Goal: Transaction & Acquisition: Purchase product/service

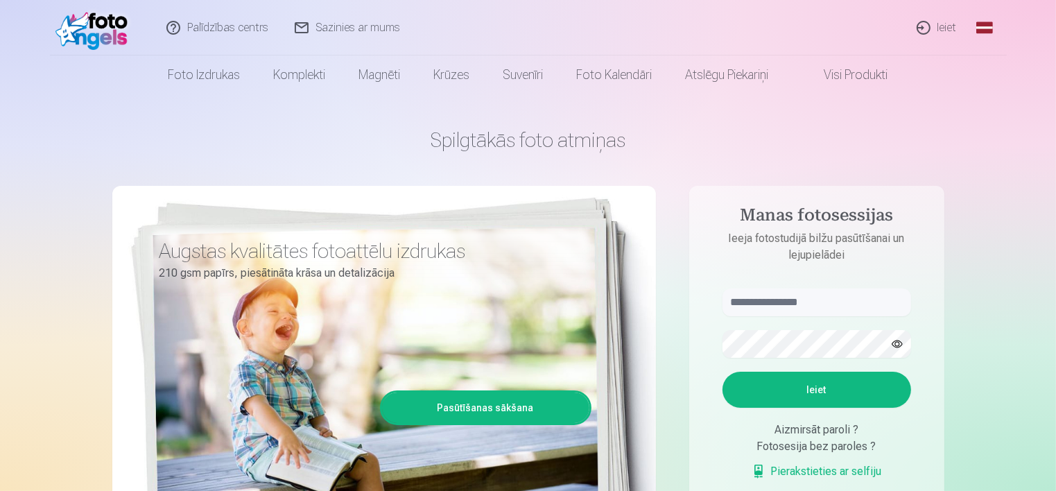
click at [937, 31] on link "Ieiet" at bounding box center [937, 27] width 67 height 55
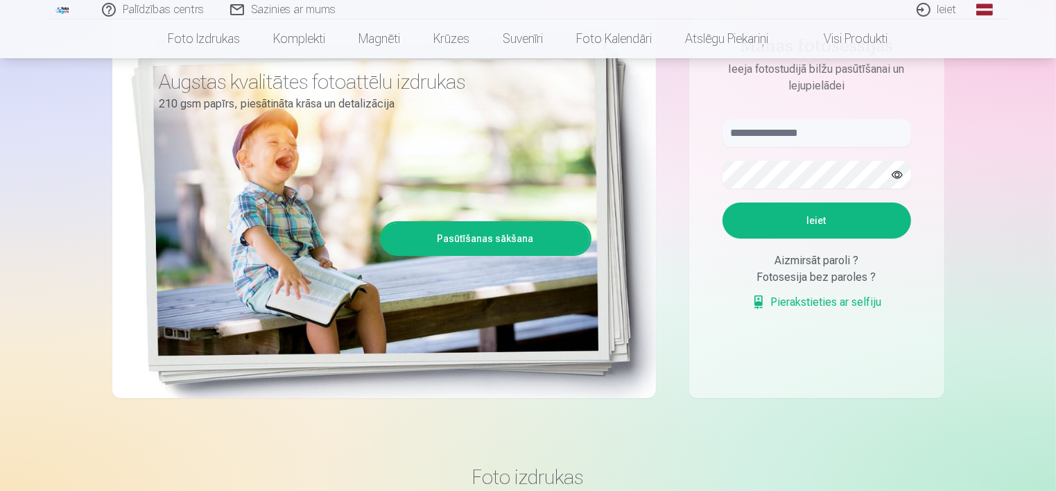
scroll to position [158, 0]
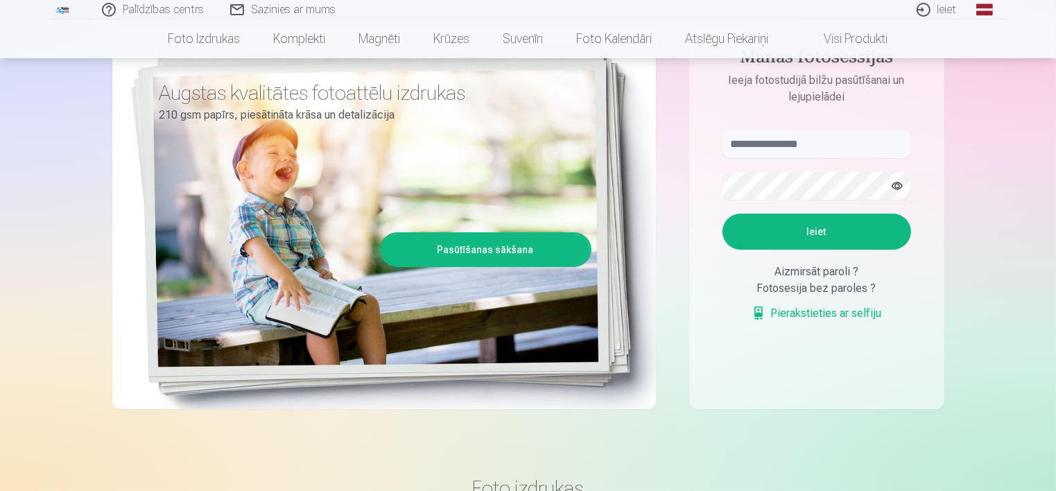
click at [838, 313] on link "Pierakstieties ar selfiju" at bounding box center [817, 313] width 130 height 17
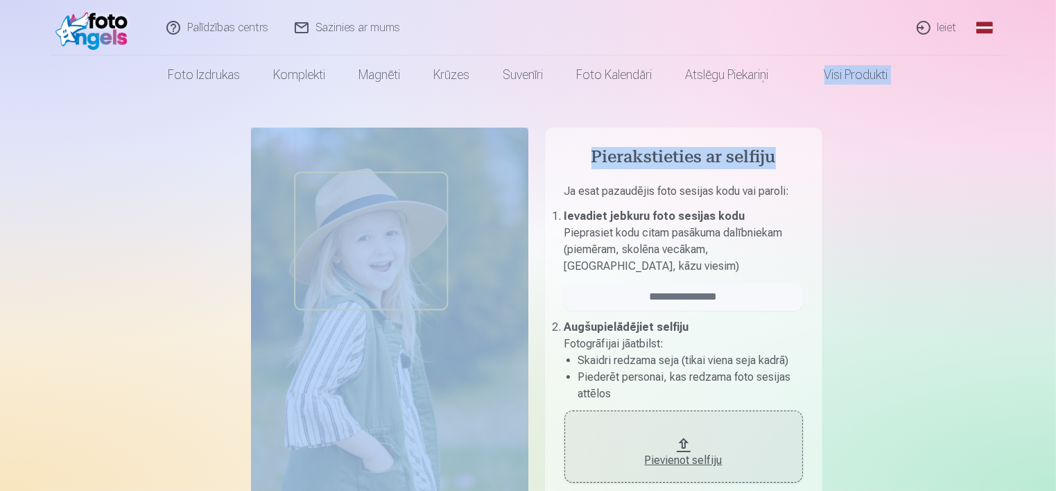
drag, startPoint x: 1059, startPoint y: 36, endPoint x: 1054, endPoint y: 101, distance: 64.7
click at [938, 25] on link "Ieiet" at bounding box center [937, 27] width 67 height 55
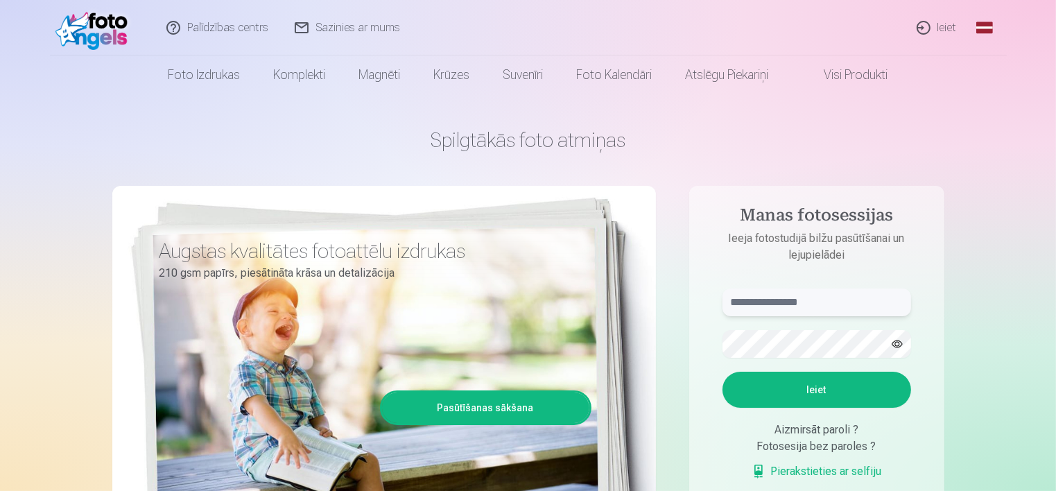
click at [801, 305] on input "text" at bounding box center [816, 302] width 189 height 28
type input "******"
click at [842, 387] on button "Ieiet" at bounding box center [816, 390] width 189 height 36
click at [889, 387] on button "Ieiet" at bounding box center [816, 390] width 189 height 36
click at [832, 450] on div "Fotosesija bez paroles ?" at bounding box center [816, 446] width 189 height 17
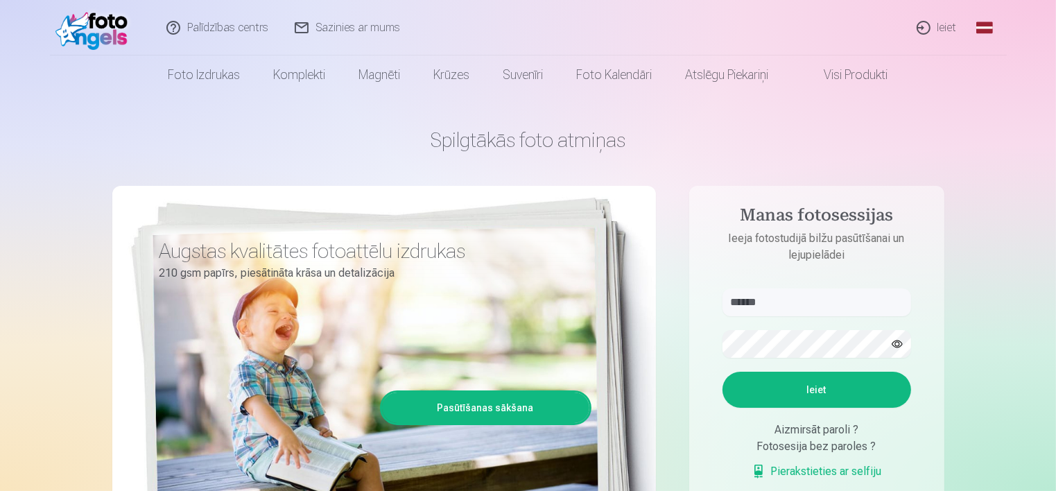
click at [832, 450] on div "Fotosesija bez paroles ?" at bounding box center [816, 446] width 189 height 17
click at [832, 449] on div "Fotosesija bez paroles ?" at bounding box center [816, 446] width 189 height 17
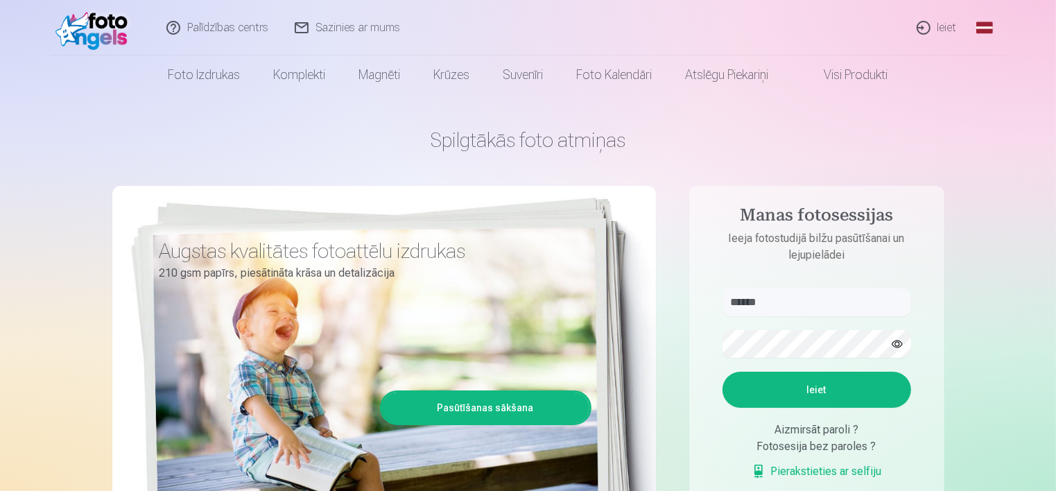
click at [870, 78] on link "Visi produkti" at bounding box center [845, 74] width 119 height 39
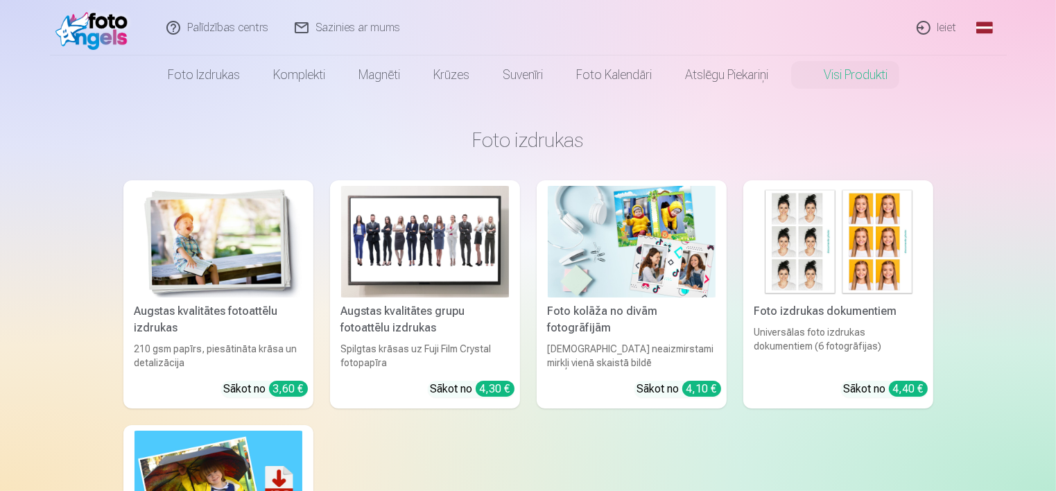
click at [939, 28] on link "Ieiet" at bounding box center [937, 27] width 67 height 55
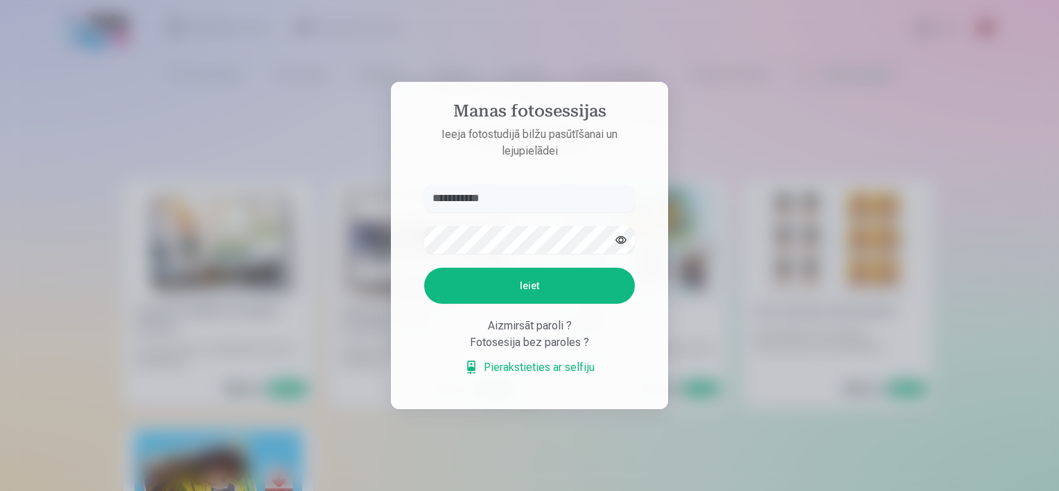
type input "**********"
click at [424, 268] on button "Ieiet" at bounding box center [529, 286] width 211 height 36
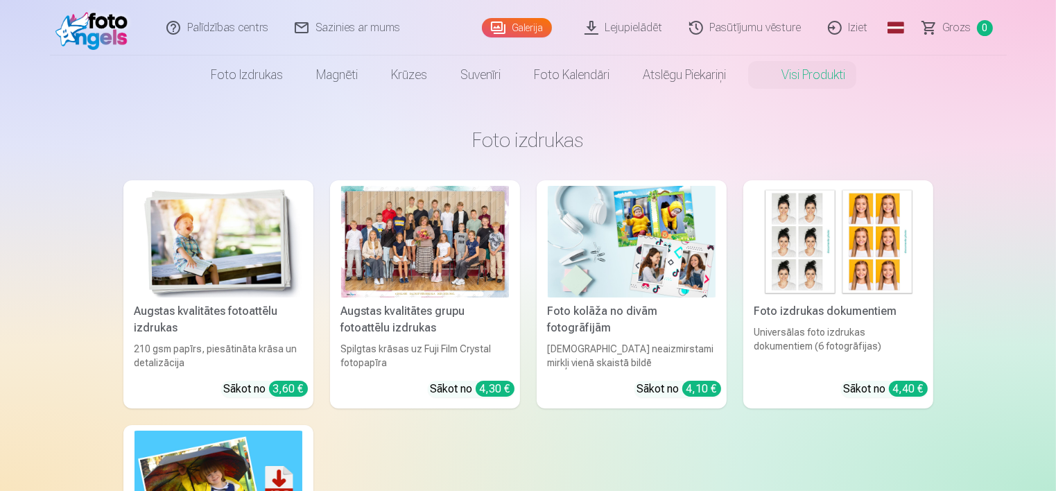
click at [519, 25] on link "Galerija" at bounding box center [517, 27] width 70 height 19
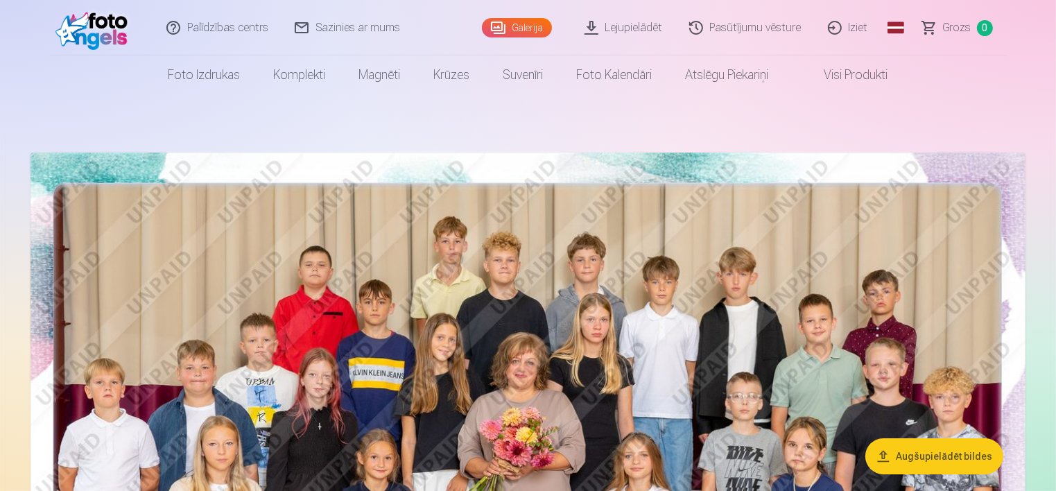
drag, startPoint x: 1055, startPoint y: 19, endPoint x: 1055, endPoint y: 45, distance: 25.7
click at [1055, 45] on header "Palīdzības centrs Sazinies ar mums Galerija Lejupielādēt Pasūtījumu vēsture Izi…" at bounding box center [528, 47] width 1056 height 94
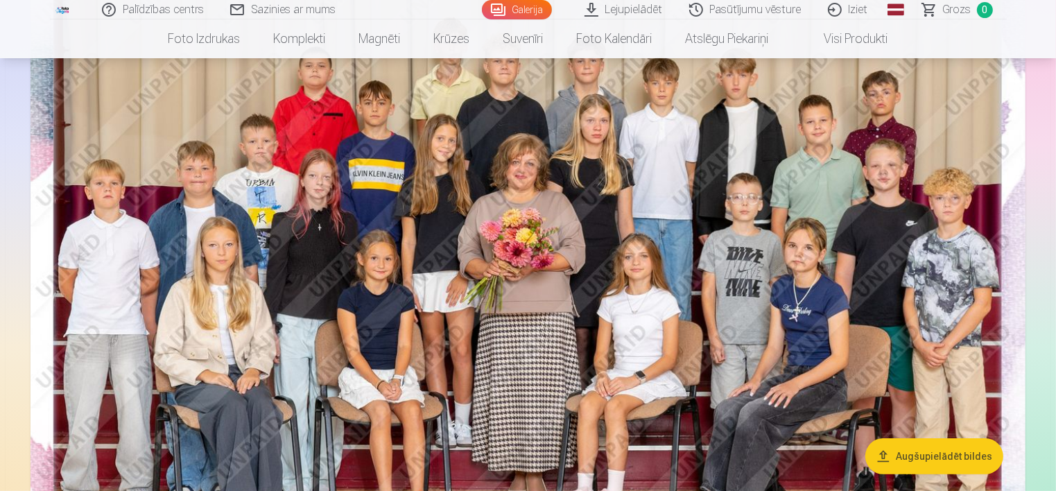
scroll to position [200, 0]
drag, startPoint x: 1052, startPoint y: 28, endPoint x: 1051, endPoint y: 35, distance: 7.0
click at [1051, 35] on nav "Foto izdrukas Augstas kvalitātes fotoattēlu izdrukas 210 gsm papīrs, piesātināt…" at bounding box center [528, 38] width 1056 height 39
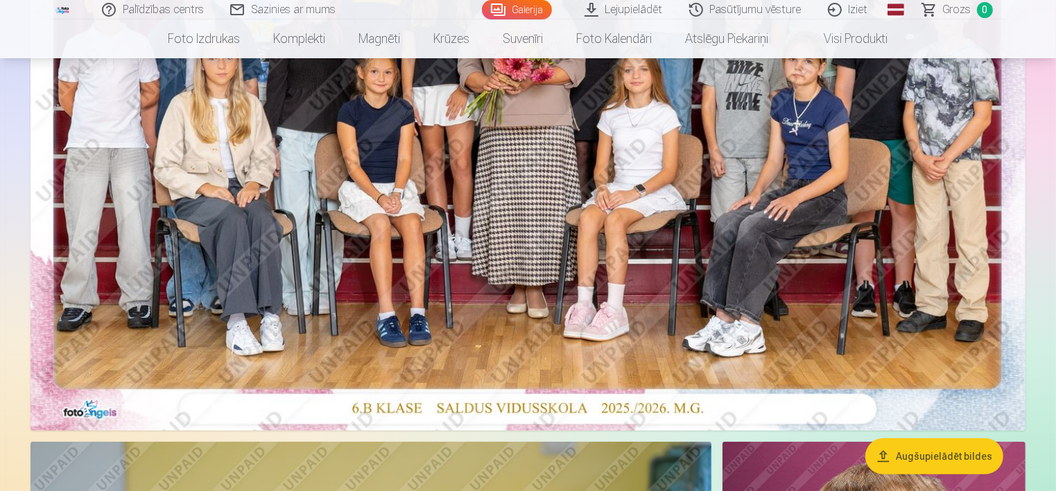
scroll to position [366, 0]
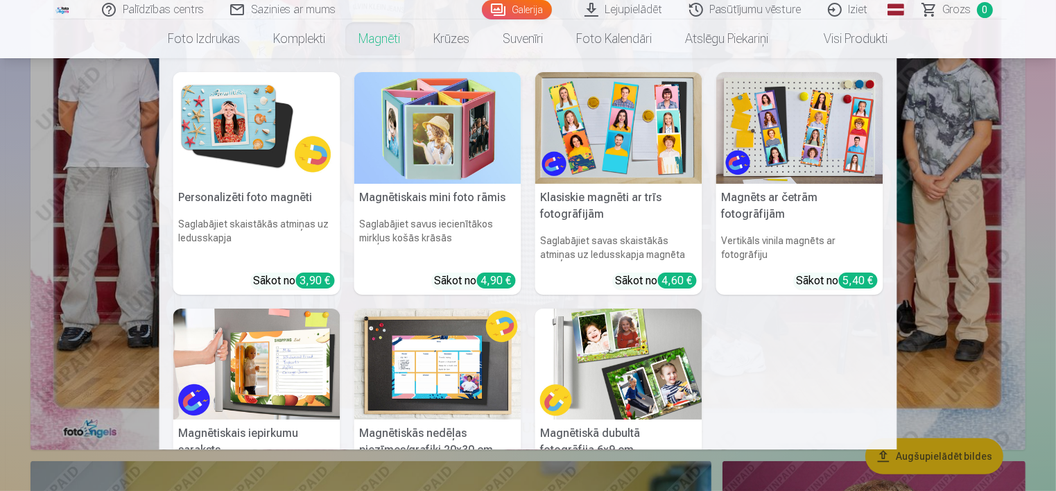
click at [372, 44] on link "Magnēti" at bounding box center [380, 38] width 75 height 39
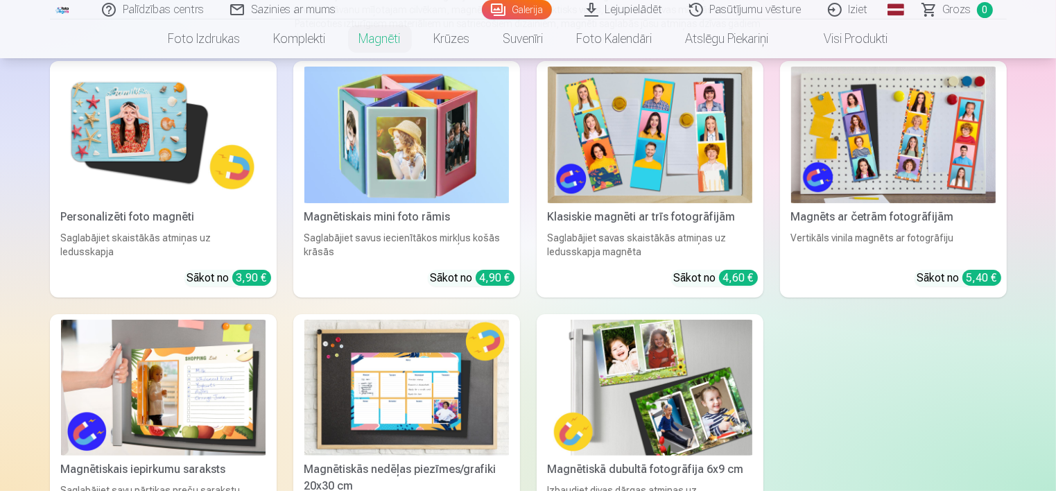
scroll to position [158, 0]
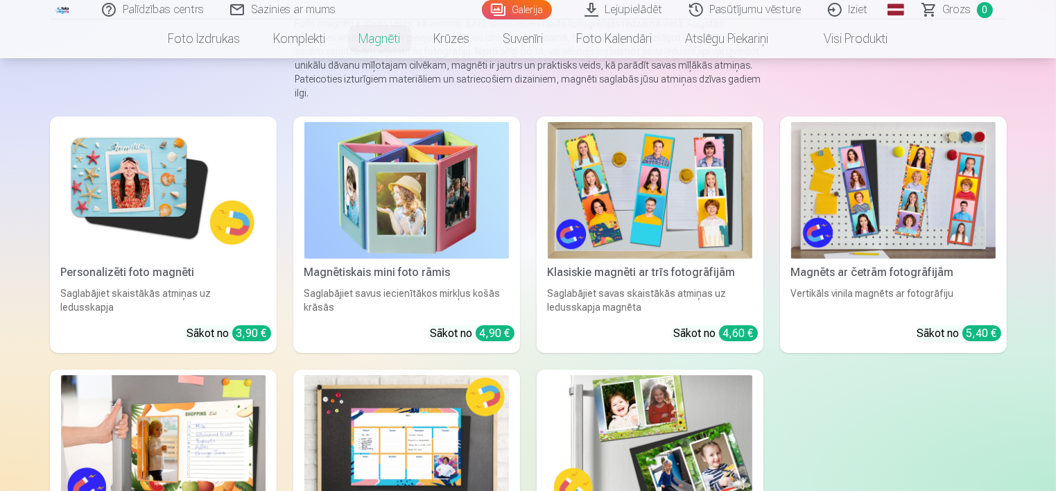
click at [173, 308] on link "Personalizēti foto magnēti Saglabājiet skaistākās atmiņas uz ledusskapja Sākot …" at bounding box center [163, 234] width 227 height 236
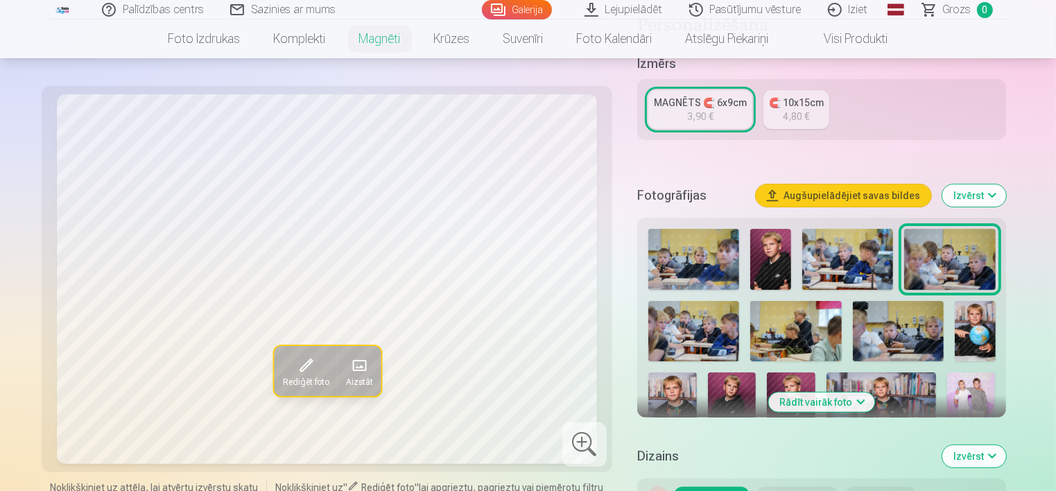
scroll to position [299, 0]
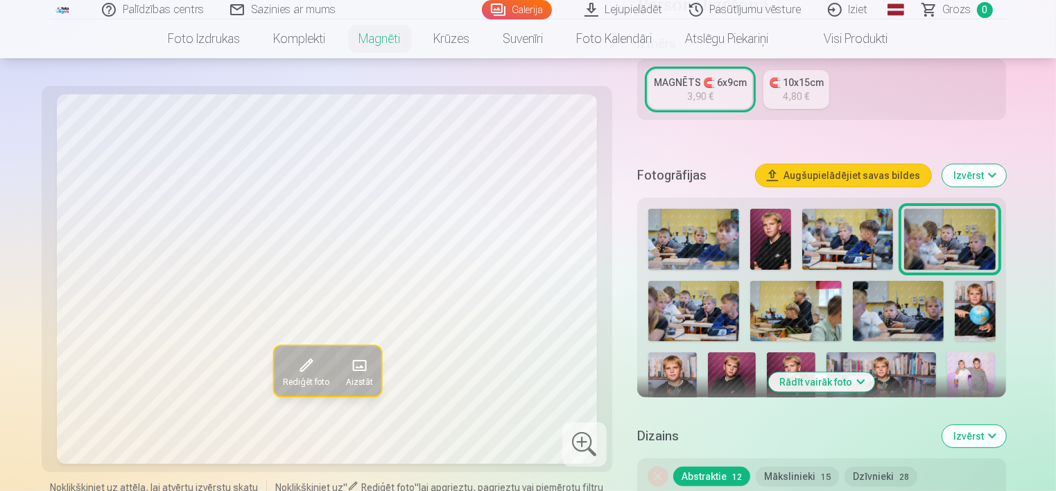
click at [774, 227] on img at bounding box center [770, 239] width 40 height 61
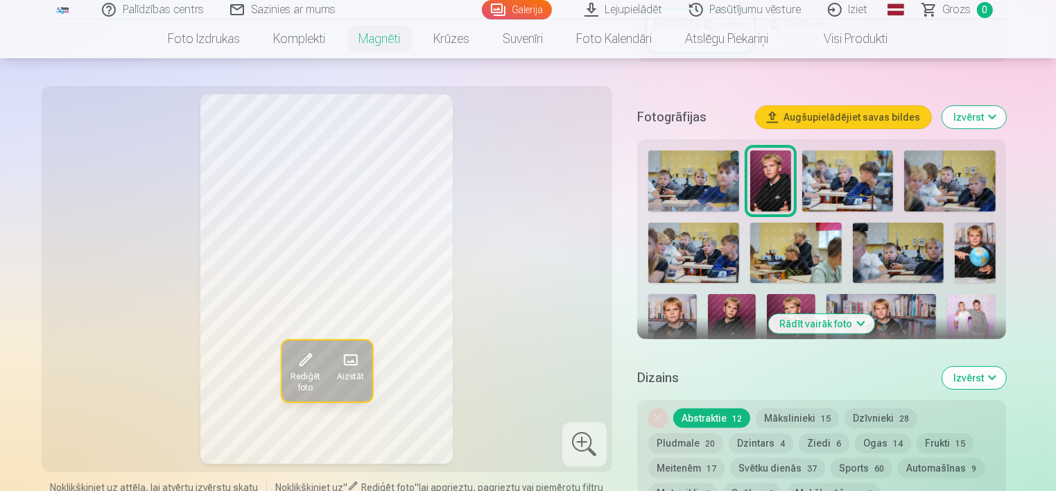
scroll to position [344, 0]
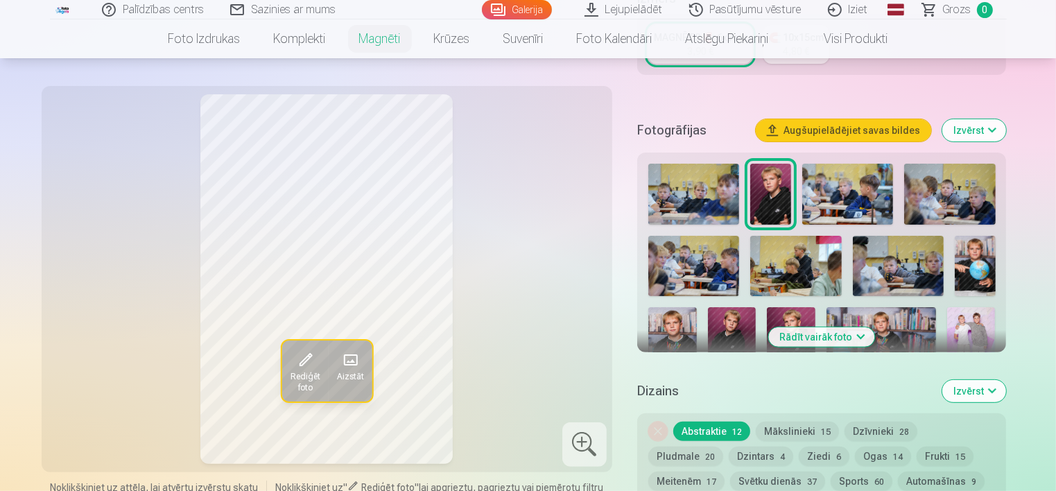
click at [785, 315] on img at bounding box center [791, 343] width 49 height 73
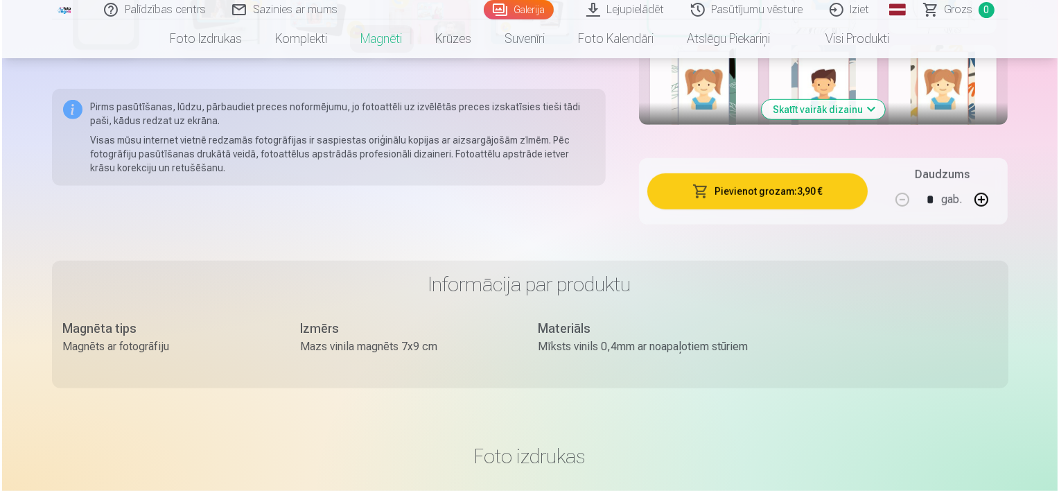
scroll to position [948, 0]
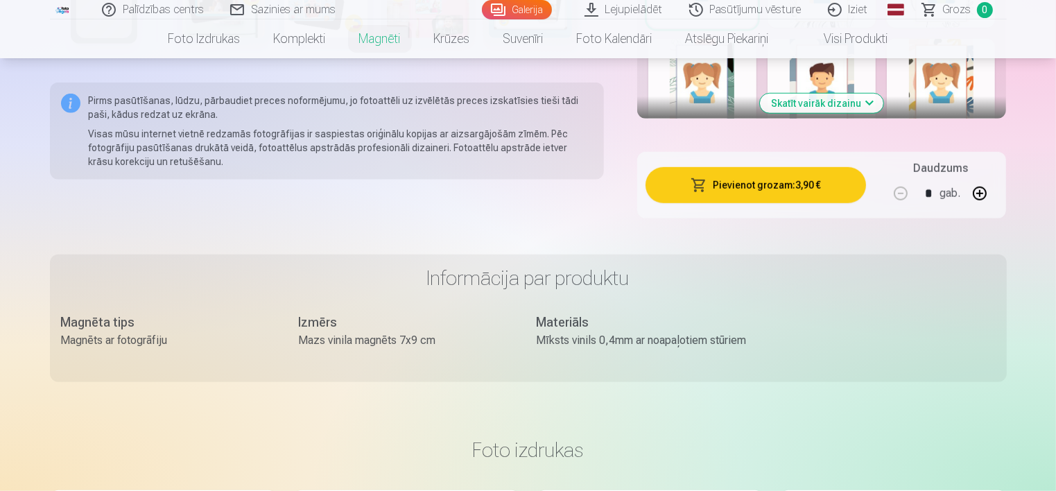
click at [766, 183] on button "Pievienot grozam : 3,90 €" at bounding box center [755, 185] width 221 height 36
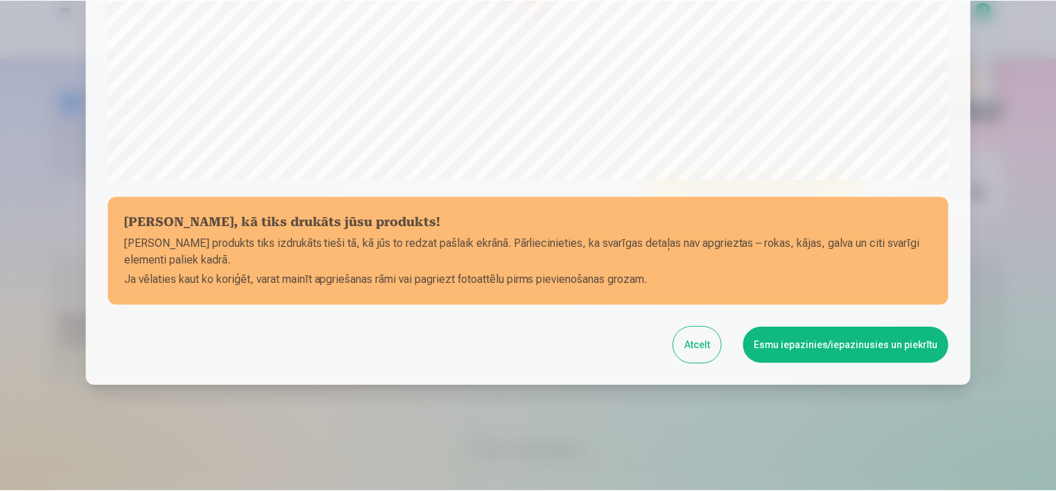
scroll to position [508, 0]
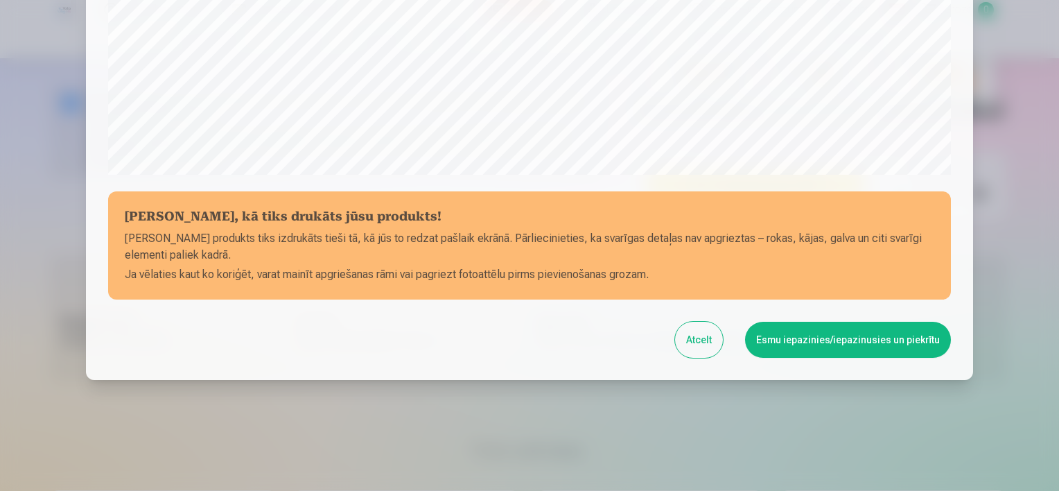
click at [885, 345] on button "Esmu iepazinies/iepazinusies un piekrītu" at bounding box center [848, 340] width 206 height 36
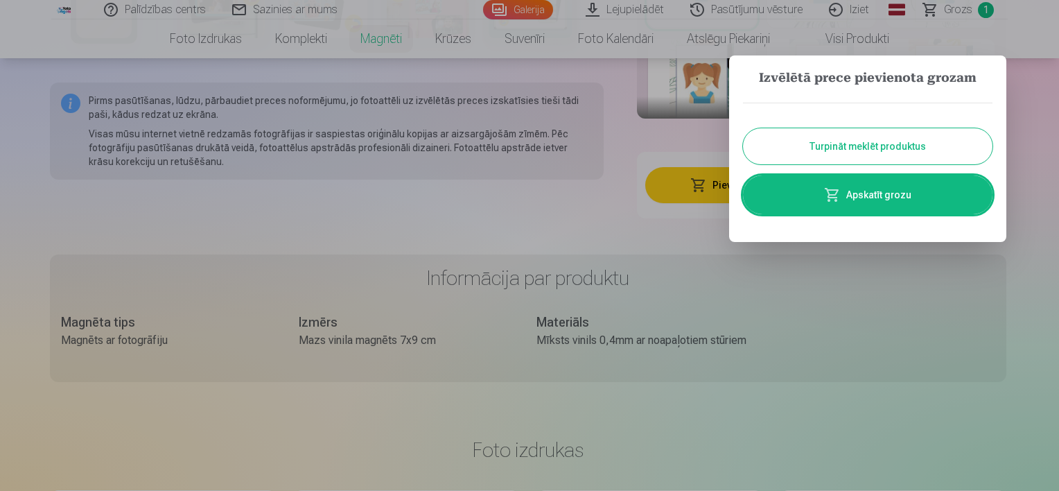
click at [892, 147] on button "Turpināt meklēt produktus" at bounding box center [868, 146] width 250 height 36
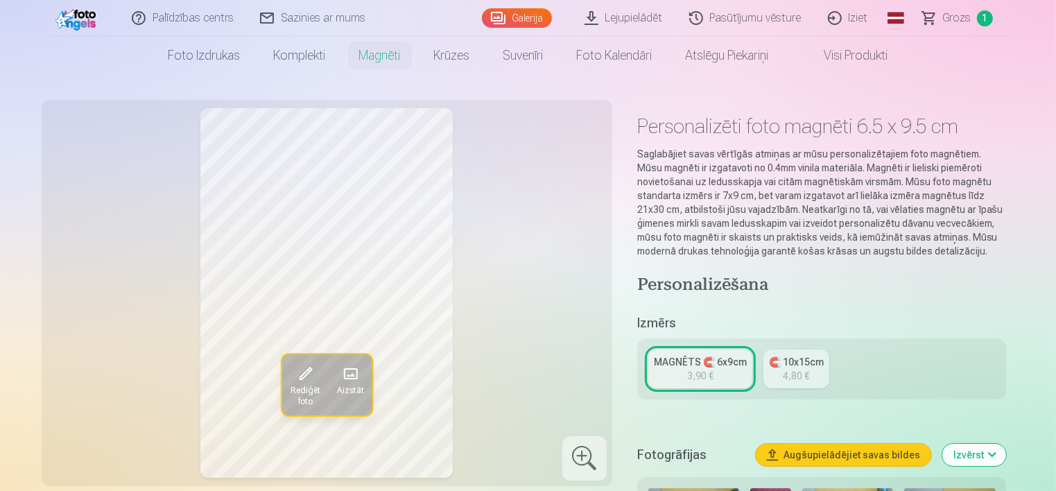
scroll to position [6, 0]
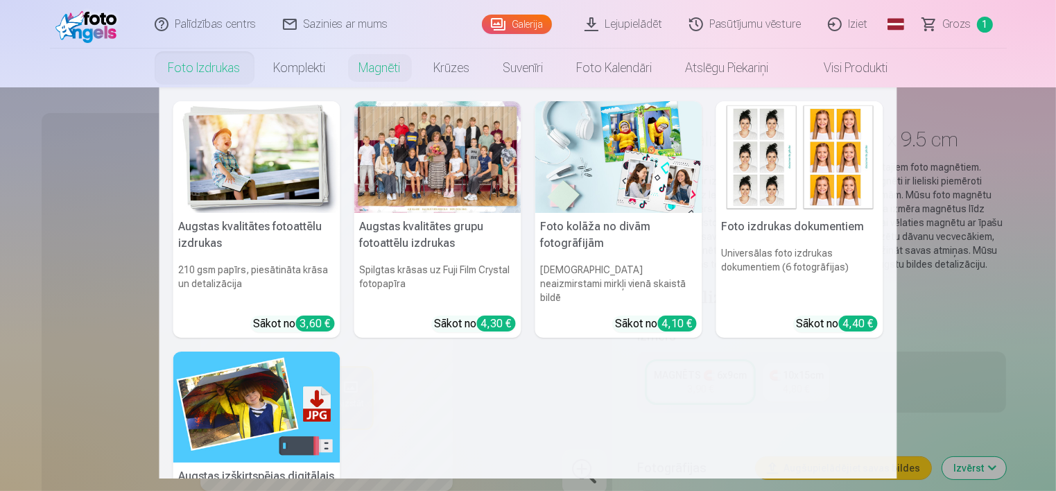
click at [194, 76] on link "Foto izdrukas" at bounding box center [204, 68] width 105 height 39
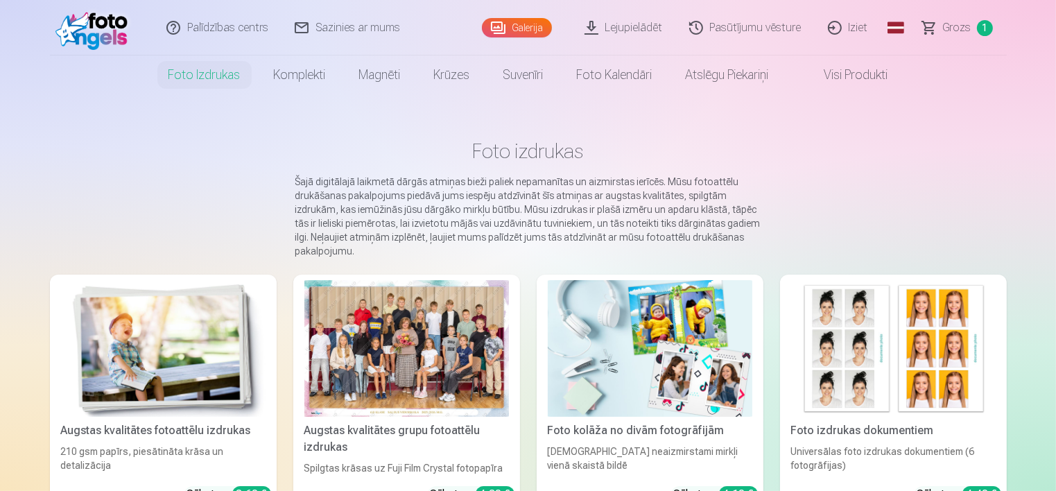
click at [362, 320] on div at bounding box center [406, 348] width 205 height 137
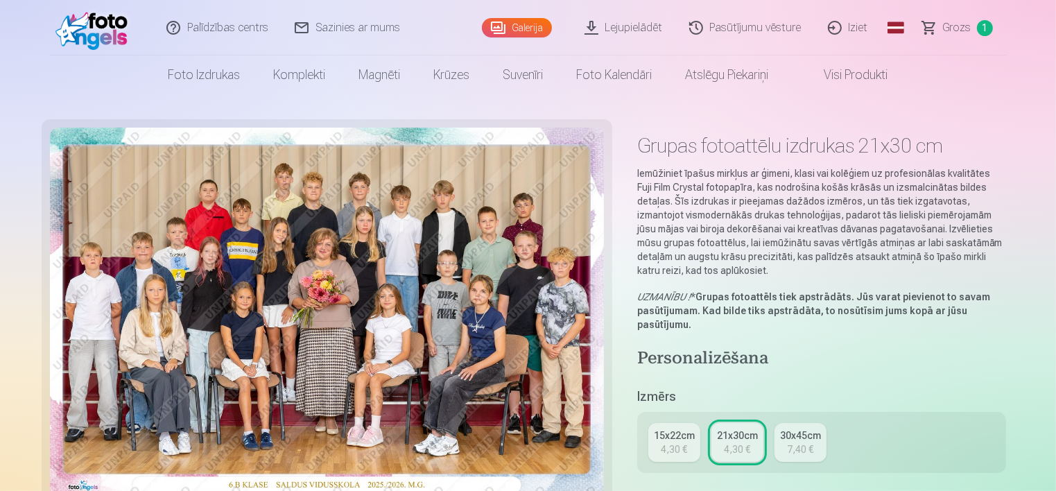
click at [668, 443] on div "4,30 €" at bounding box center [674, 449] width 26 height 14
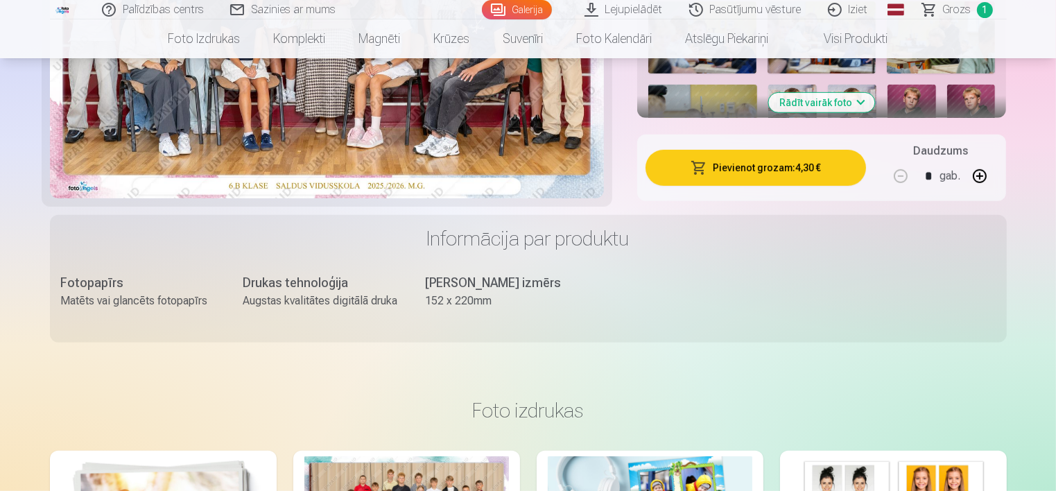
scroll to position [584, 0]
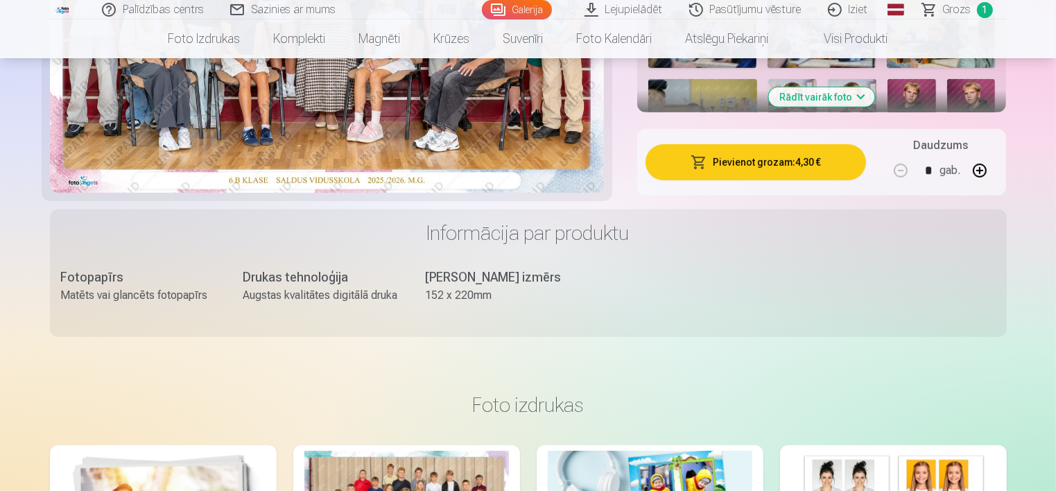
click at [756, 152] on button "Pievienot grozam : 4,30 €" at bounding box center [755, 162] width 221 height 36
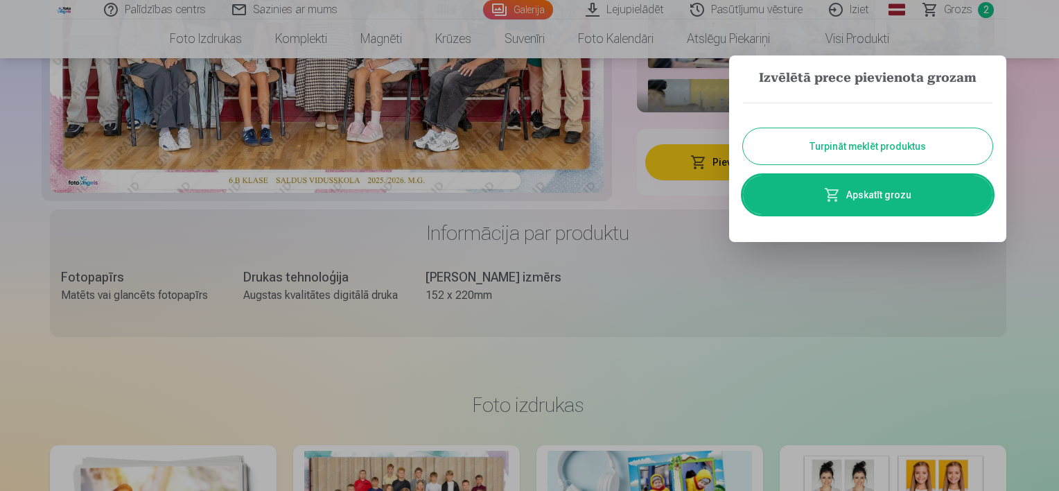
click at [863, 144] on button "Turpināt meklēt produktus" at bounding box center [868, 146] width 250 height 36
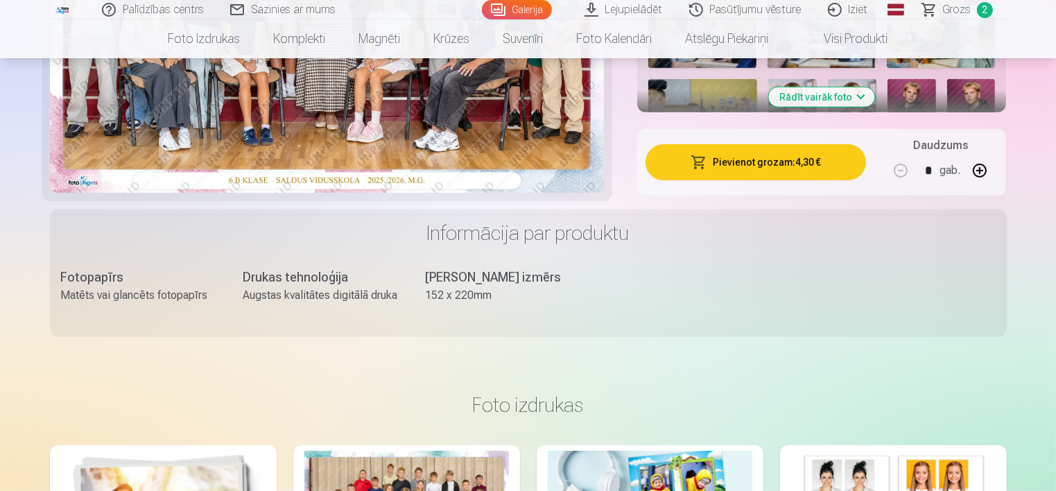
scroll to position [0, 0]
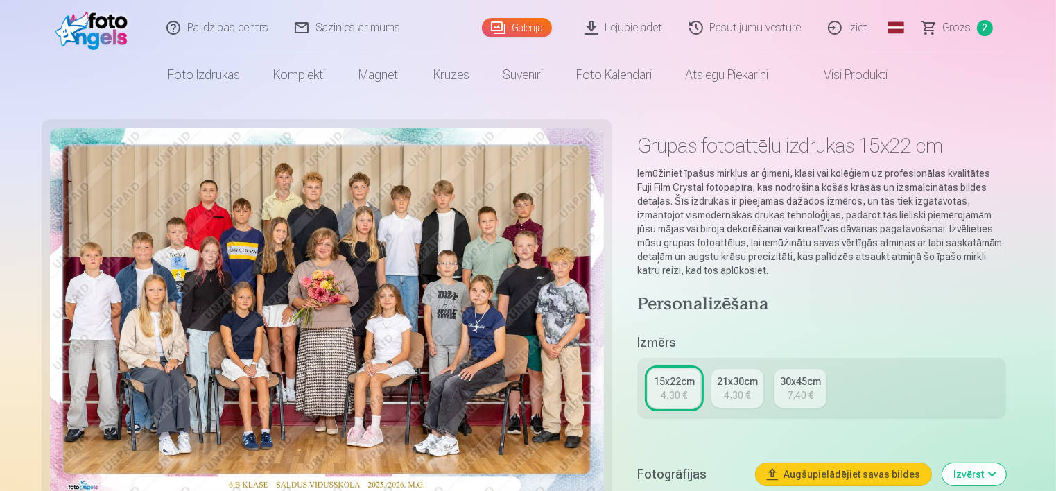
click at [128, 83] on nav "Foto izdrukas Augstas kvalitātes fotoattēlu izdrukas 210 gsm papīrs, piesātināt…" at bounding box center [528, 74] width 1056 height 39
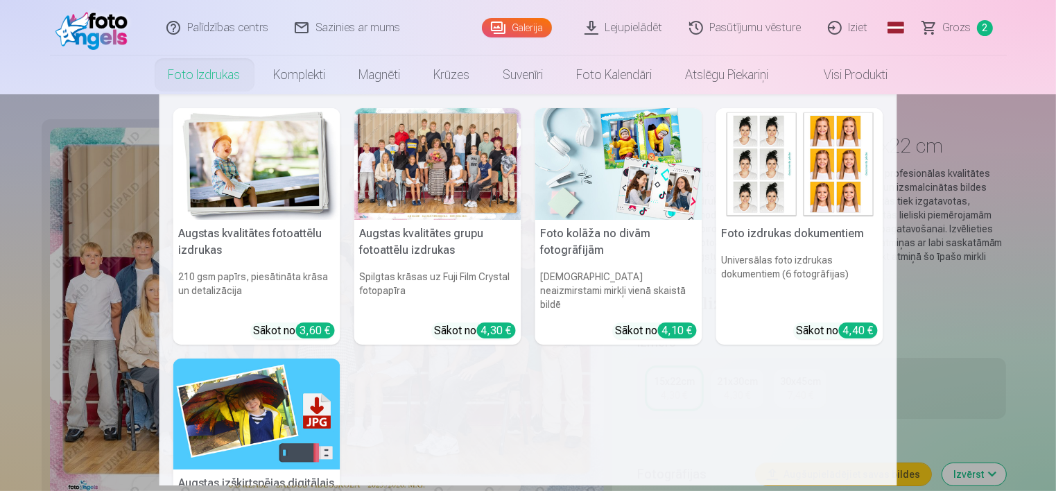
click at [191, 80] on link "Foto izdrukas" at bounding box center [204, 74] width 105 height 39
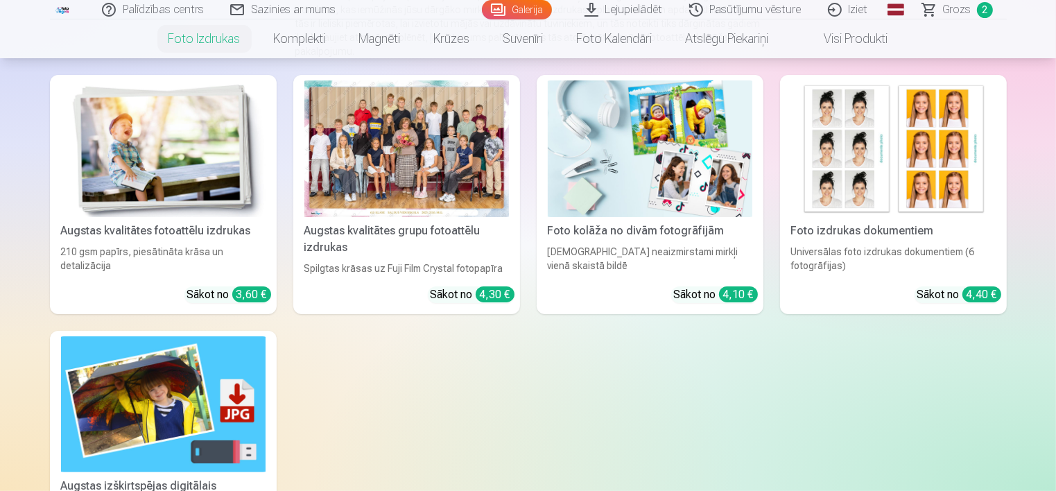
scroll to position [165, 0]
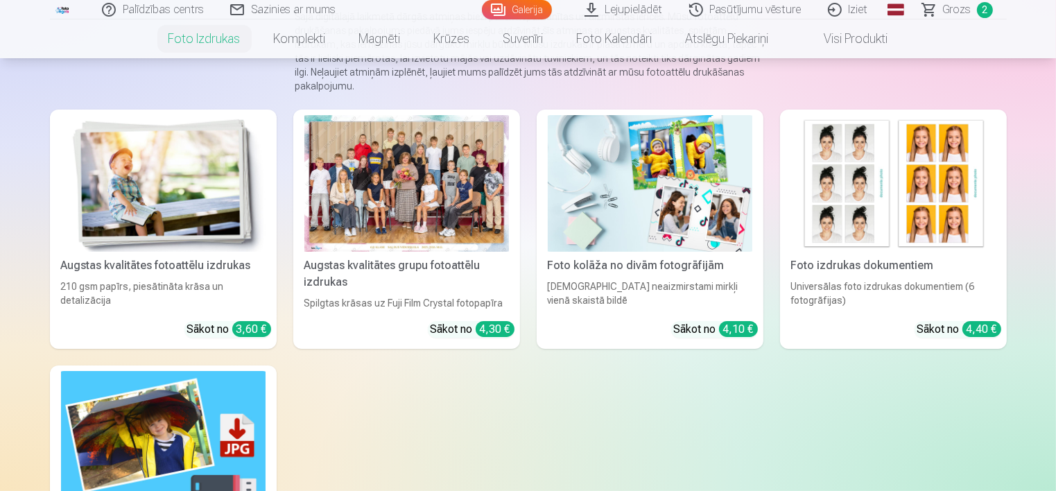
click at [186, 206] on img at bounding box center [163, 183] width 205 height 137
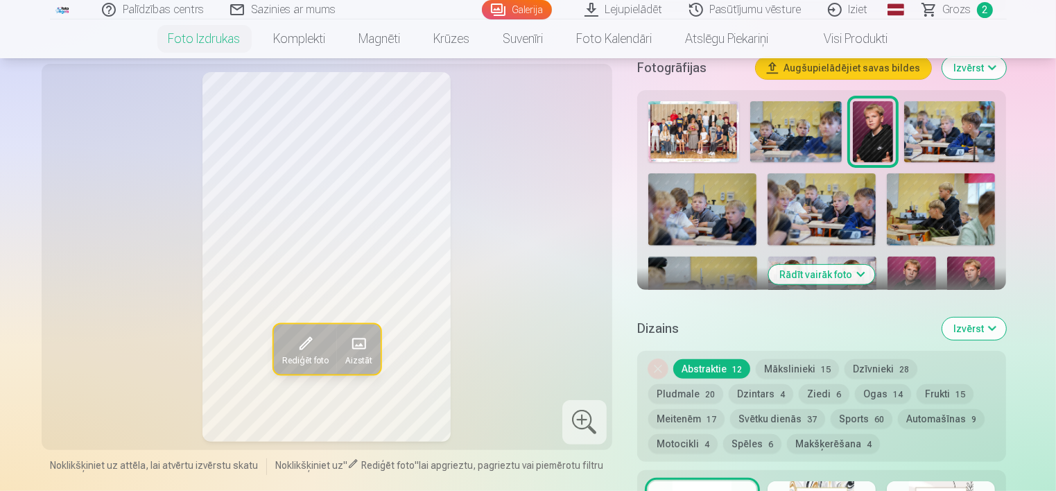
scroll to position [447, 0]
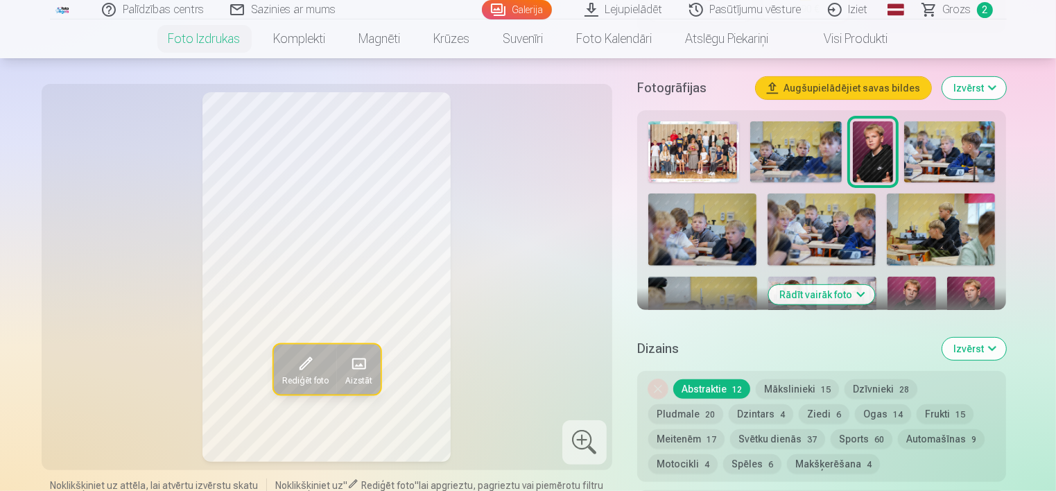
click at [854, 295] on button "Rādīt vairāk foto" at bounding box center [822, 294] width 106 height 19
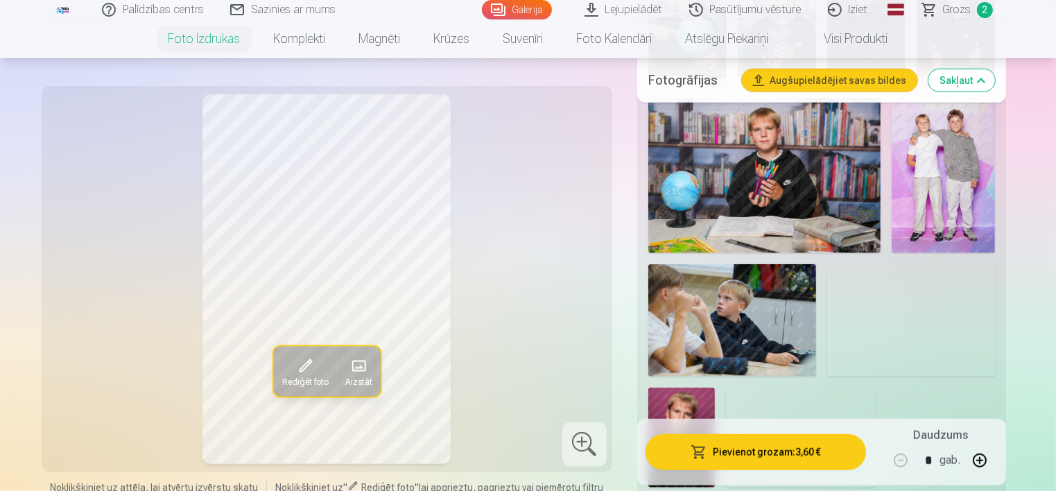
scroll to position [1173, 0]
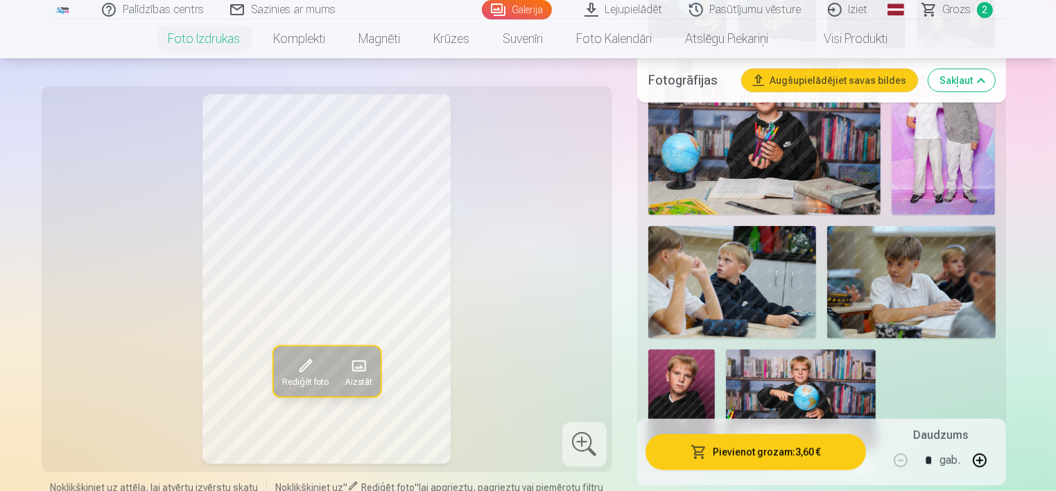
click at [957, 156] on img at bounding box center [943, 137] width 103 height 155
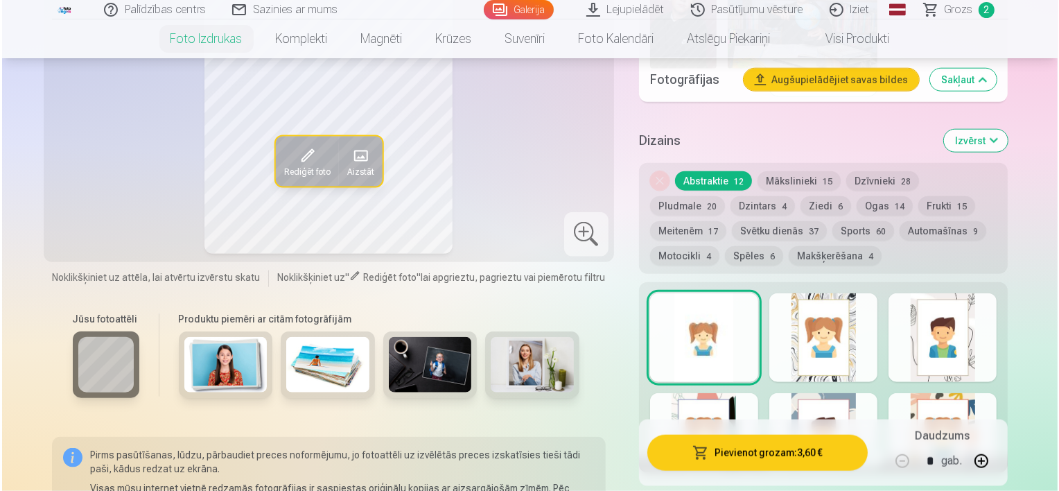
scroll to position [1569, 0]
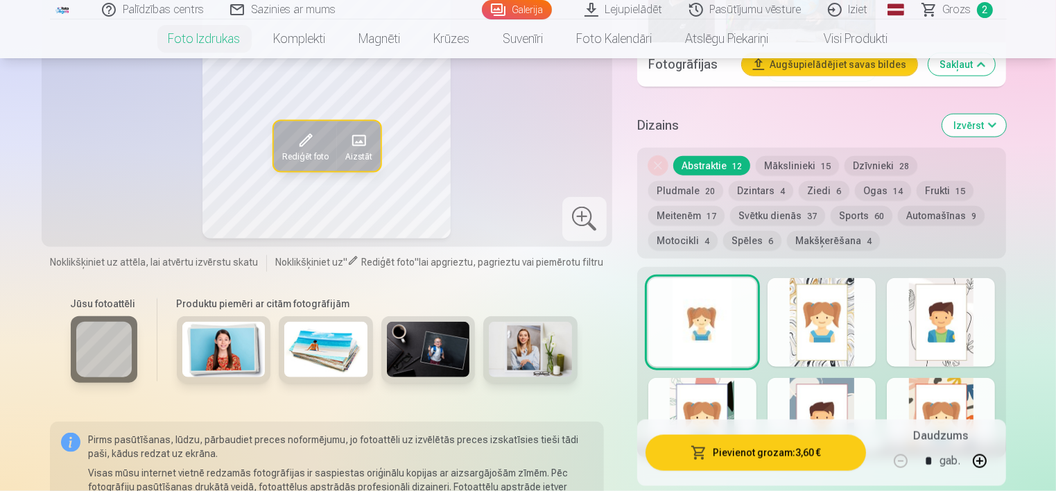
click at [754, 456] on button "Pievienot grozam : 3,60 €" at bounding box center [755, 452] width 221 height 36
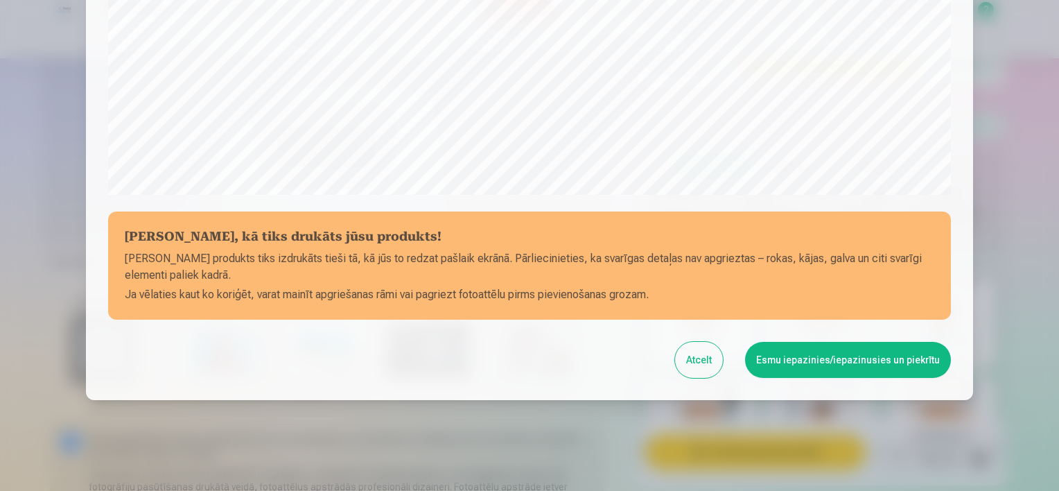
scroll to position [508, 0]
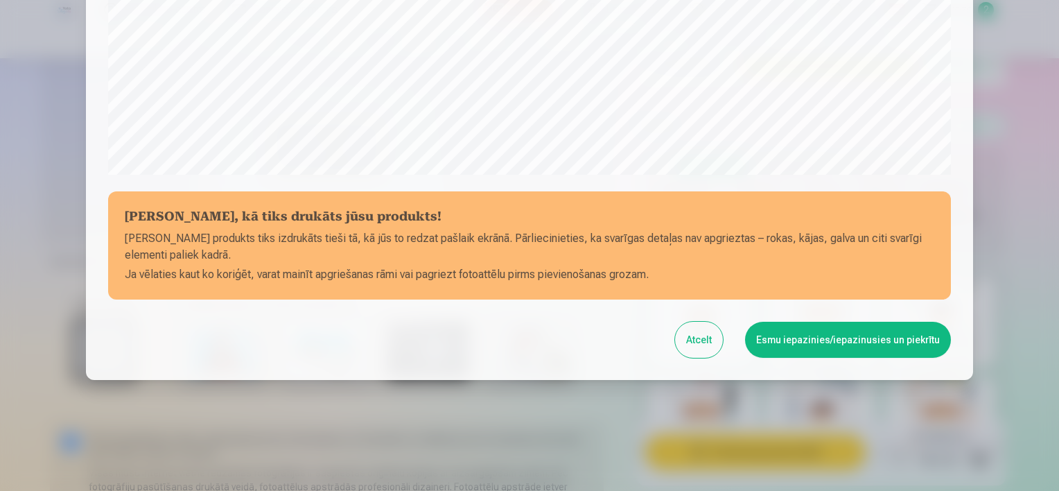
click at [819, 345] on button "Esmu iepazinies/iepazinusies un piekrītu" at bounding box center [848, 340] width 206 height 36
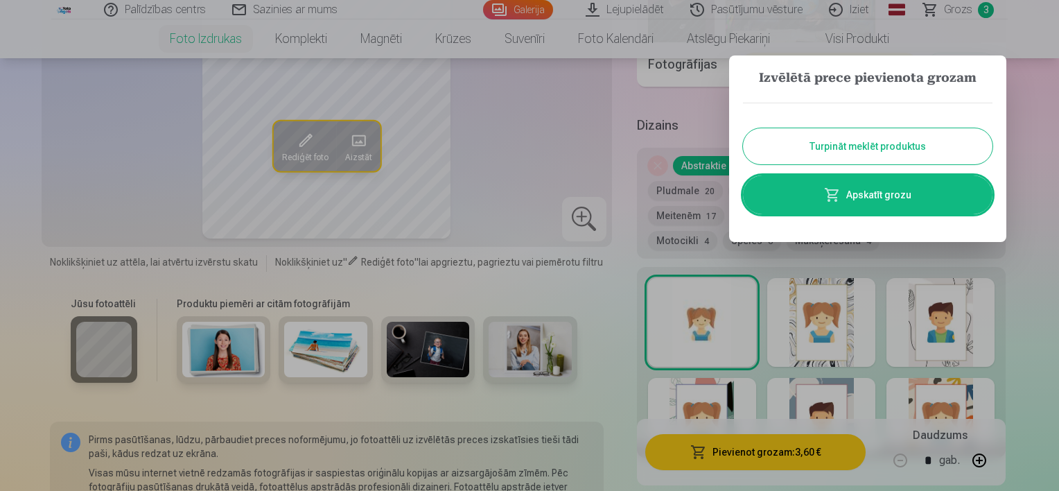
click at [924, 198] on link "Apskatīt grozu" at bounding box center [868, 194] width 250 height 39
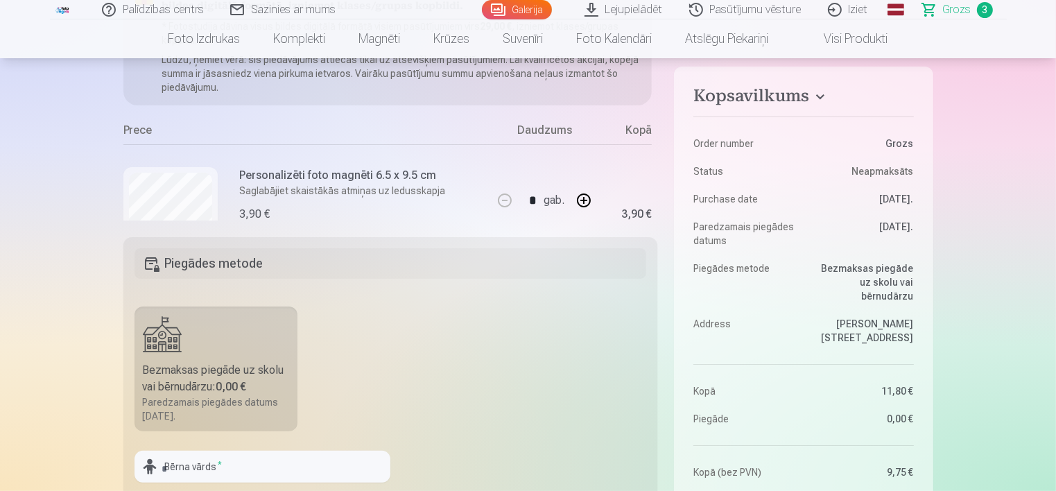
scroll to position [217, 0]
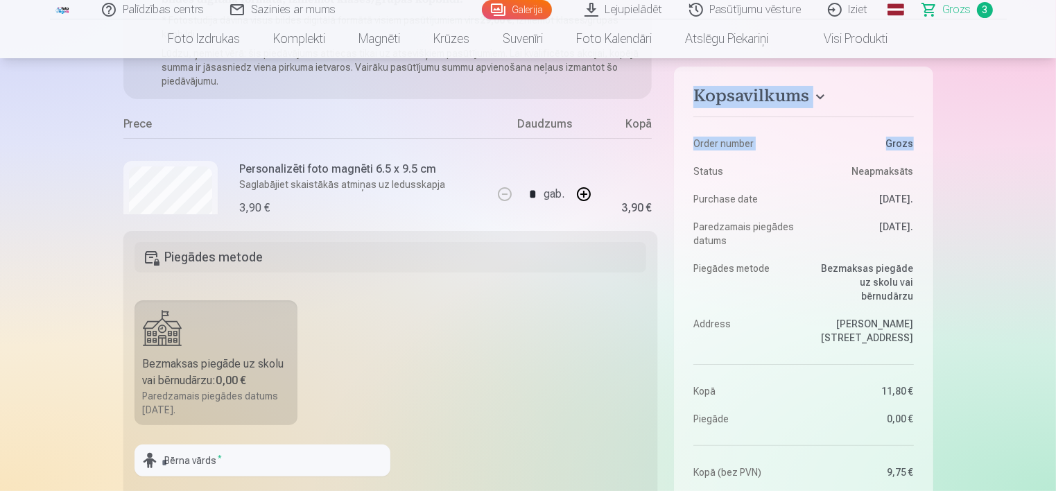
drag, startPoint x: 1052, startPoint y: 50, endPoint x: 1052, endPoint y: 69, distance: 18.7
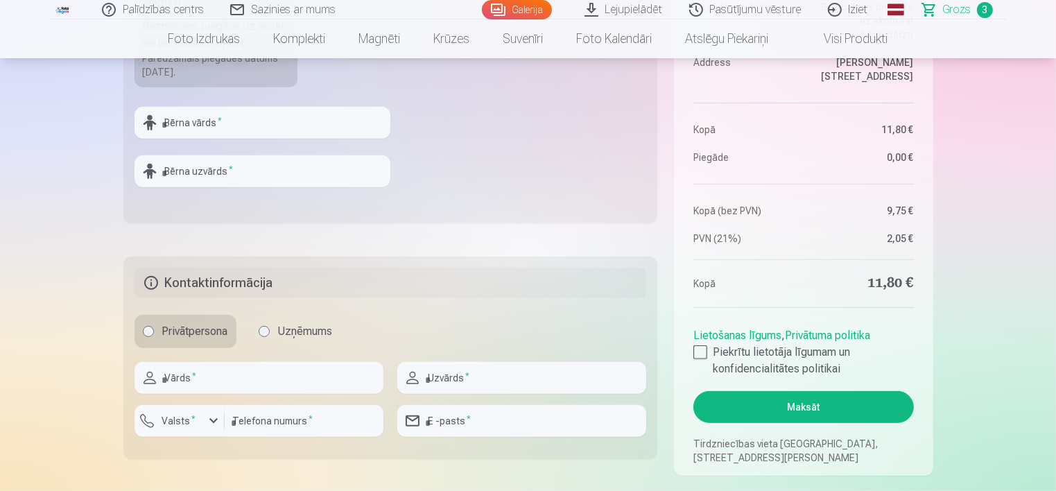
scroll to position [561, 0]
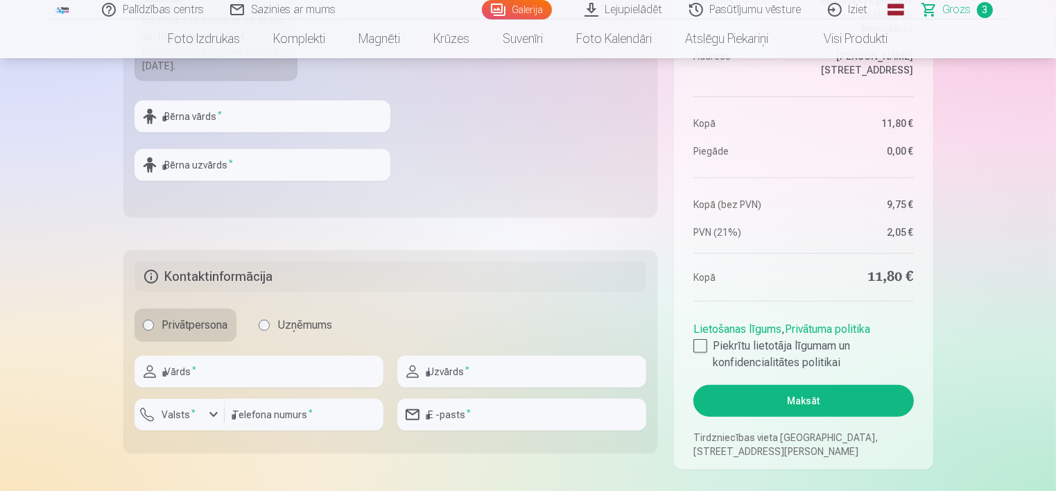
click at [701, 354] on label "Piekrītu lietotāja līgumam un konfidencialitātes politikai" at bounding box center [803, 354] width 220 height 33
click at [767, 394] on button "Maksāt" at bounding box center [803, 401] width 220 height 32
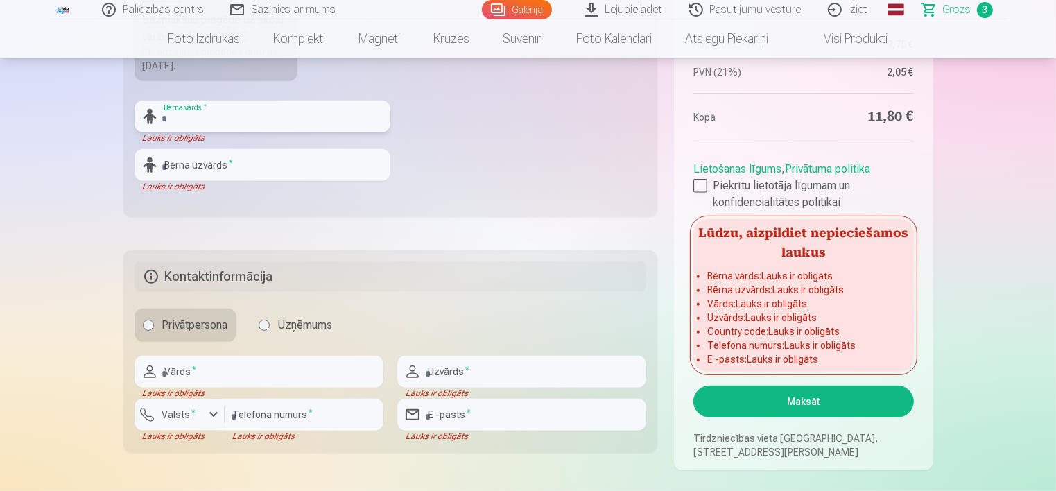
click at [199, 120] on input "text" at bounding box center [263, 117] width 256 height 32
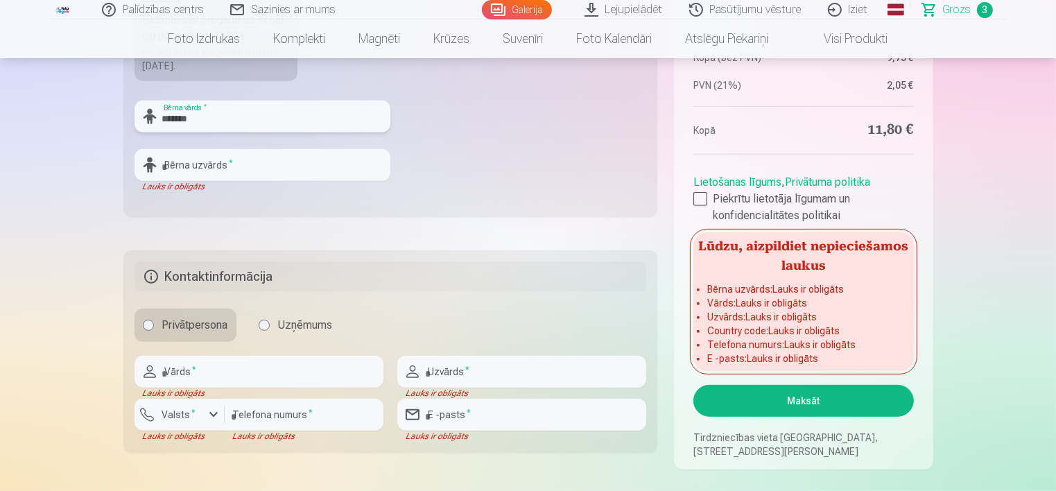
type input "*******"
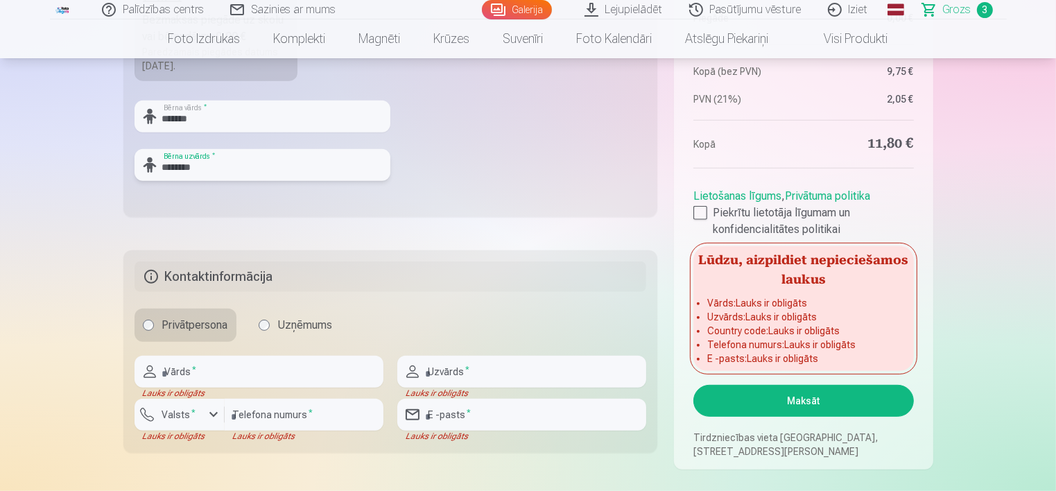
type input "********"
click at [786, 402] on button "Maksāt" at bounding box center [803, 401] width 220 height 32
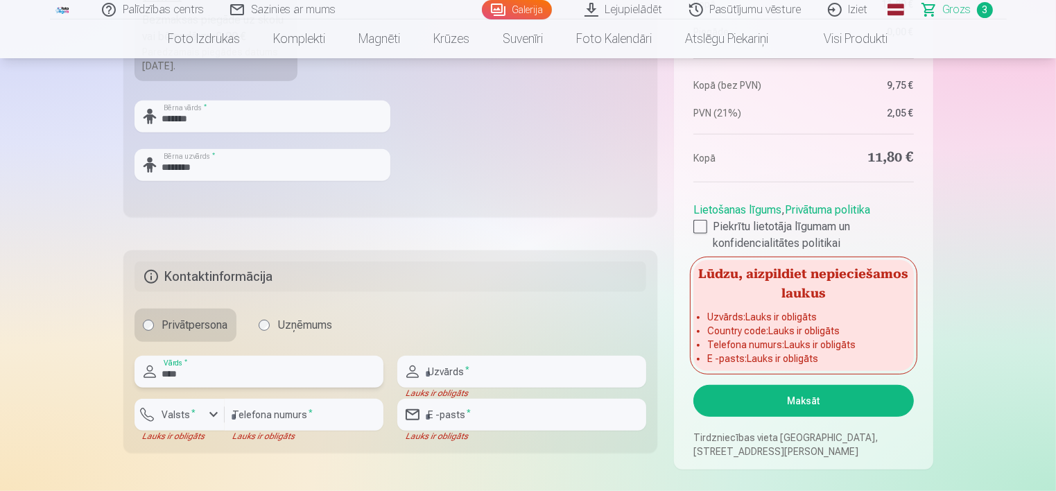
type input "****"
click at [557, 370] on input "text" at bounding box center [521, 372] width 249 height 32
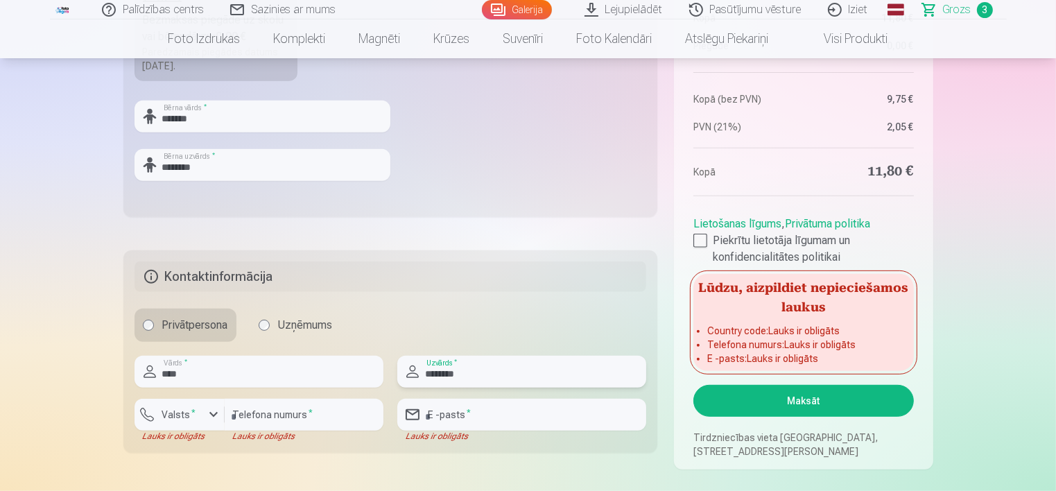
type input "********"
click at [215, 419] on div "button" at bounding box center [213, 414] width 17 height 17
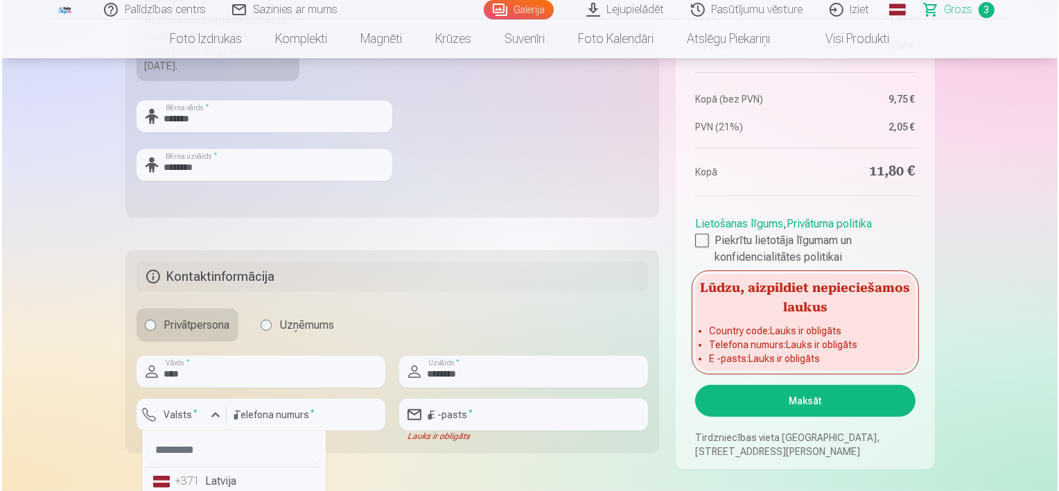
scroll to position [566, 0]
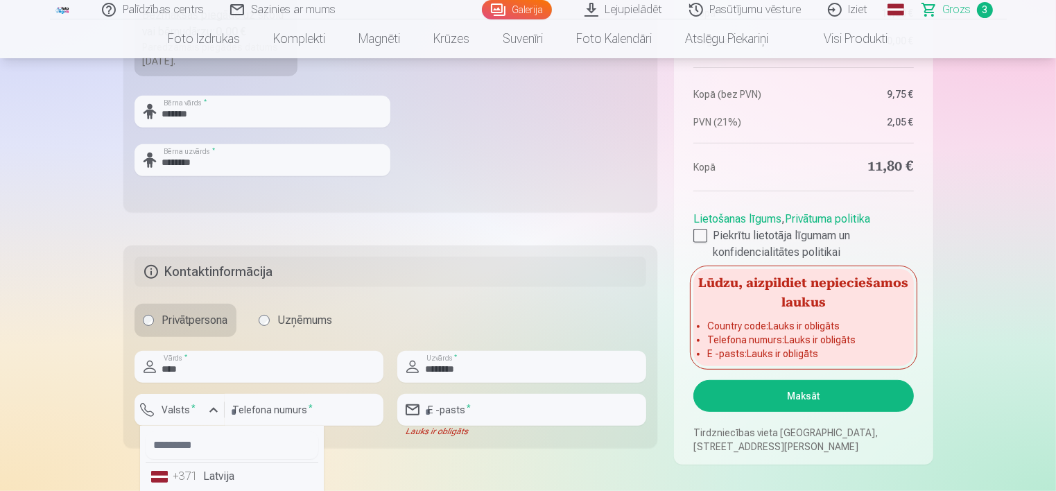
click at [193, 477] on div "+371" at bounding box center [187, 476] width 28 height 17
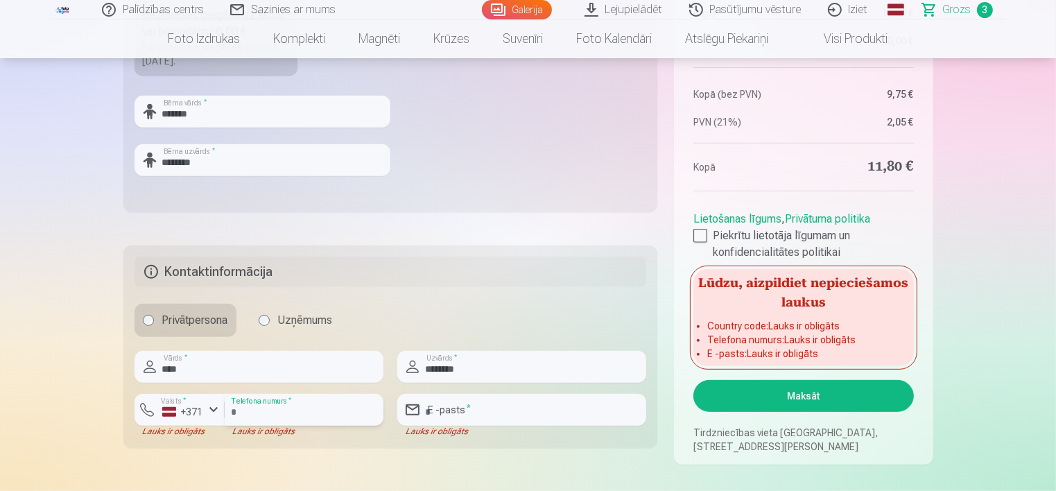
click at [247, 413] on input "number" at bounding box center [304, 410] width 159 height 32
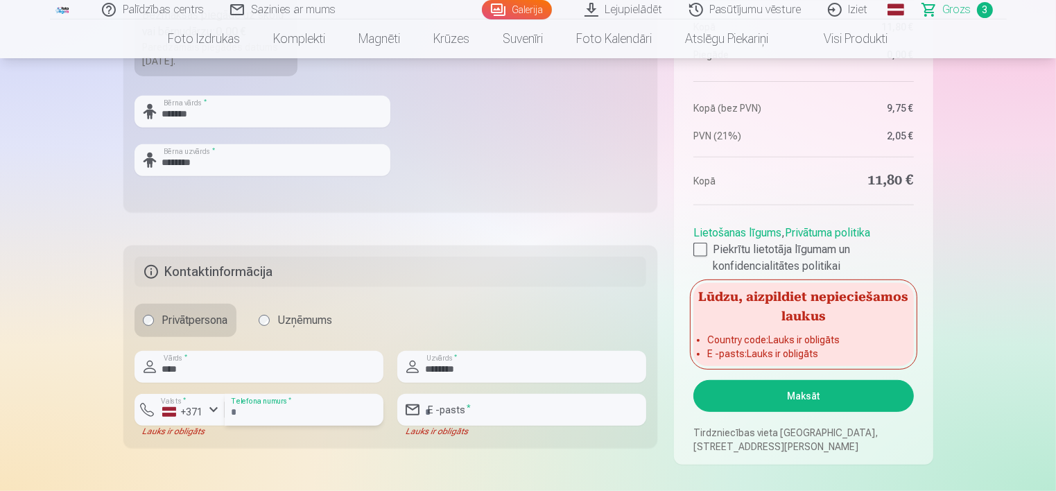
type input "********"
click at [454, 411] on input "email" at bounding box center [521, 410] width 249 height 32
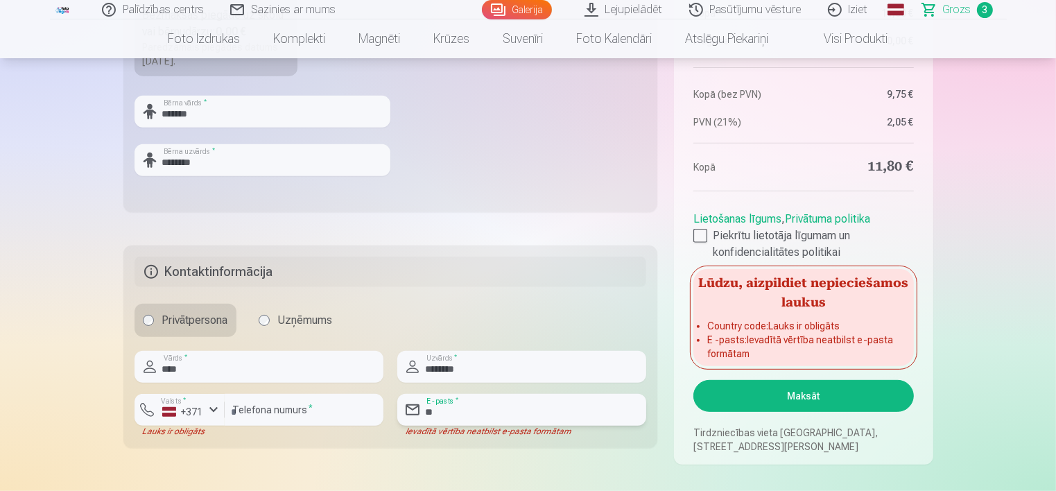
type input "*"
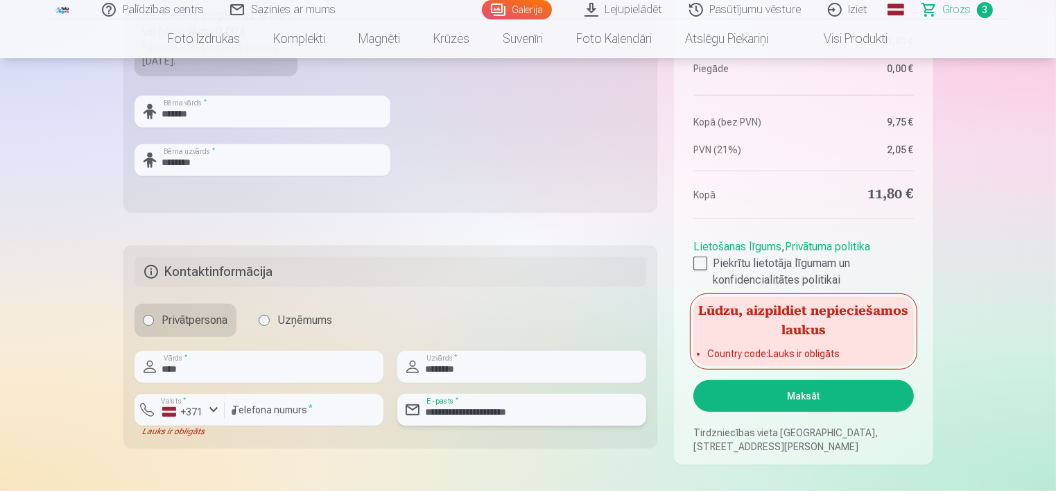
type input "**********"
click at [768, 390] on button "Maksāt" at bounding box center [803, 396] width 220 height 32
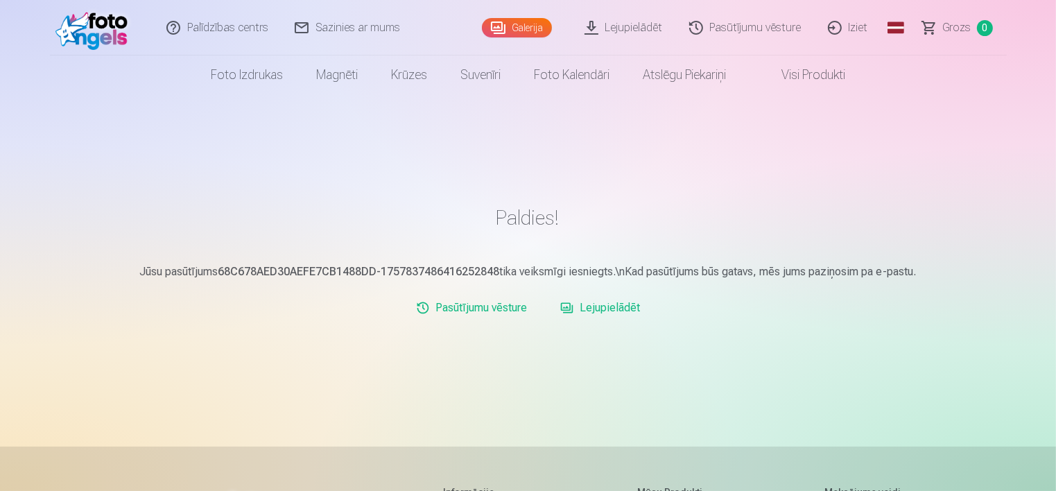
click at [858, 19] on link "Iziet" at bounding box center [848, 27] width 67 height 55
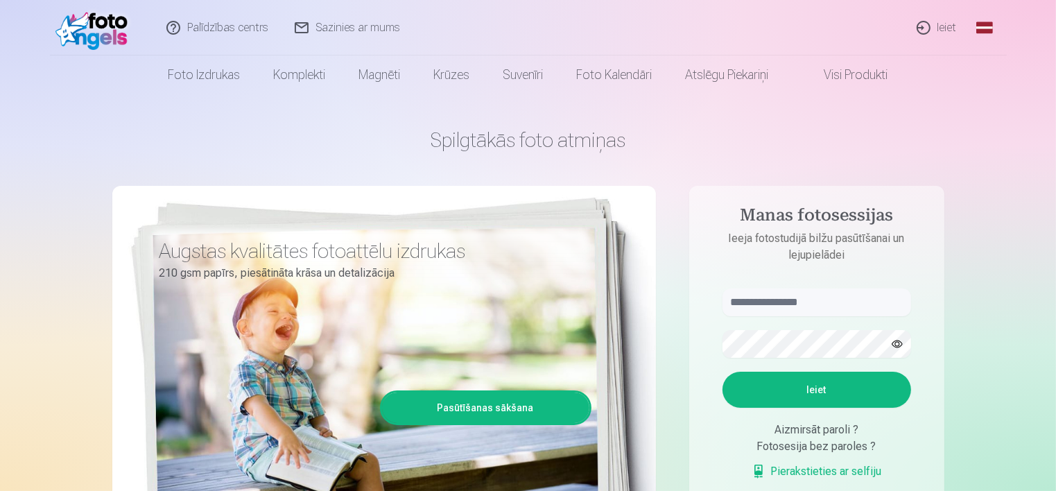
click at [928, 26] on link "Ieiet" at bounding box center [937, 27] width 67 height 55
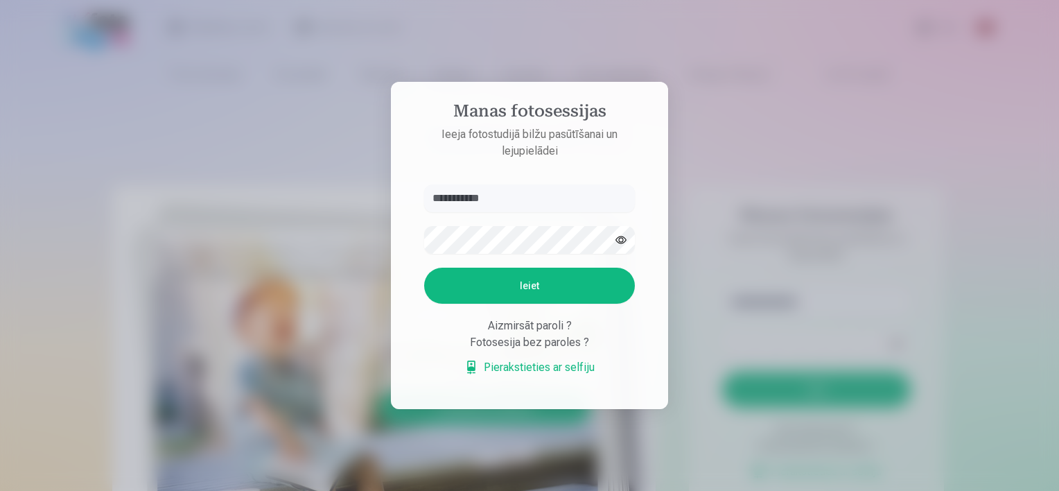
type input "**********"
click at [544, 297] on button "Ieiet" at bounding box center [529, 286] width 211 height 36
